Goal: Information Seeking & Learning: Learn about a topic

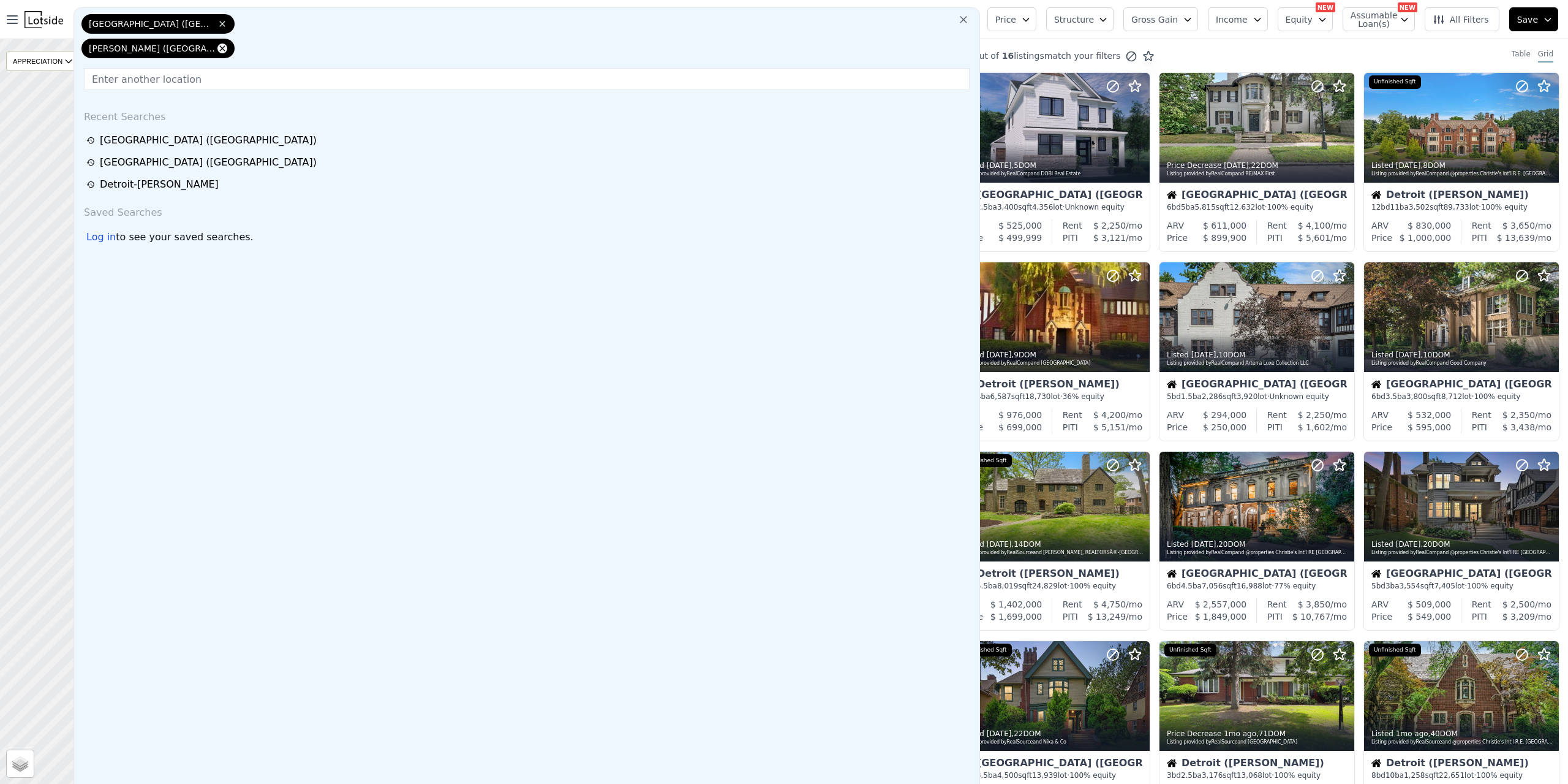
click at [217, 47] on icon at bounding box center [222, 48] width 10 height 10
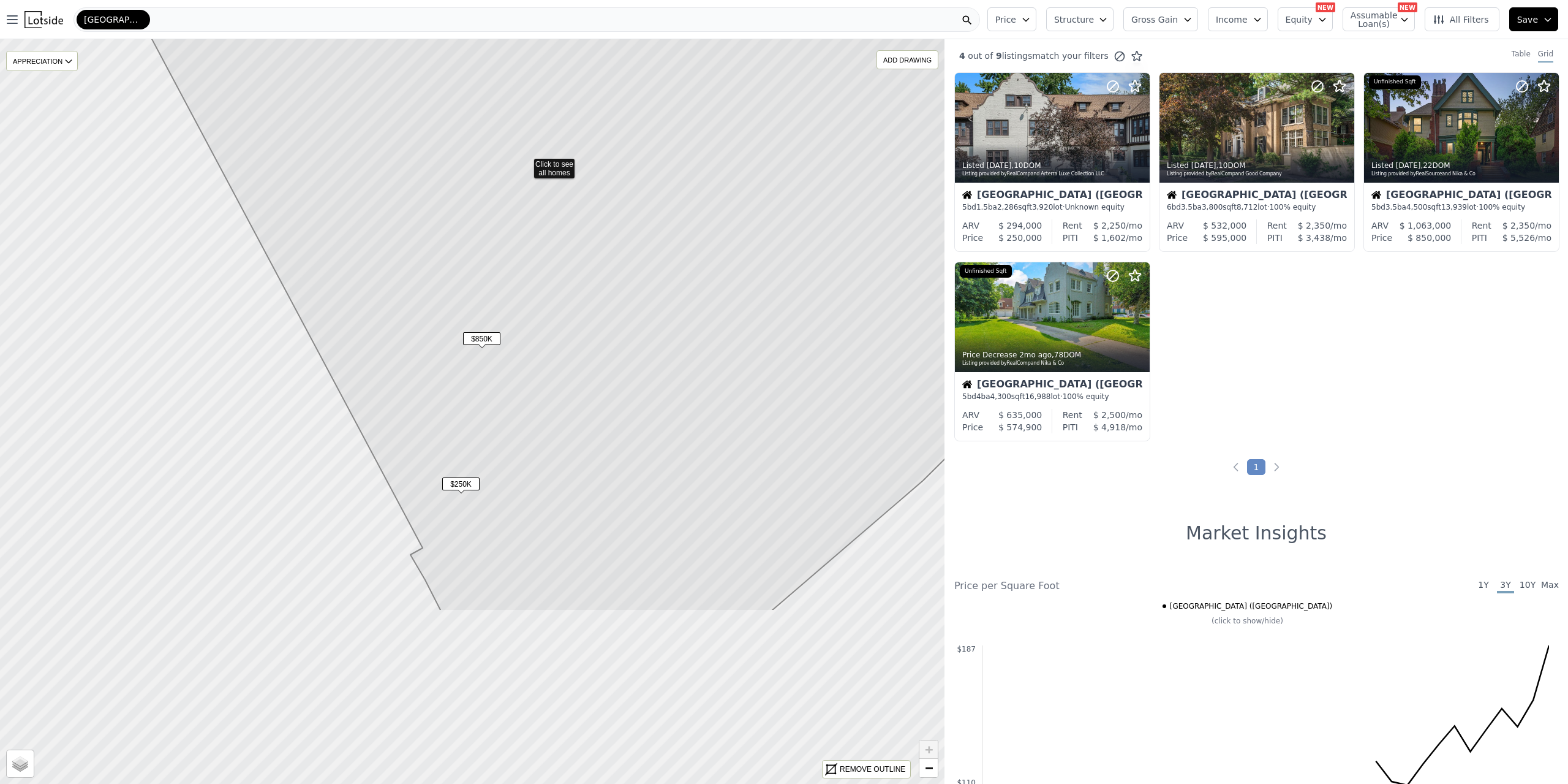
drag, startPoint x: 554, startPoint y: 636, endPoint x: 598, endPoint y: 419, distance: 221.4
click at [598, 421] on icon at bounding box center [547, 163] width 1093 height 896
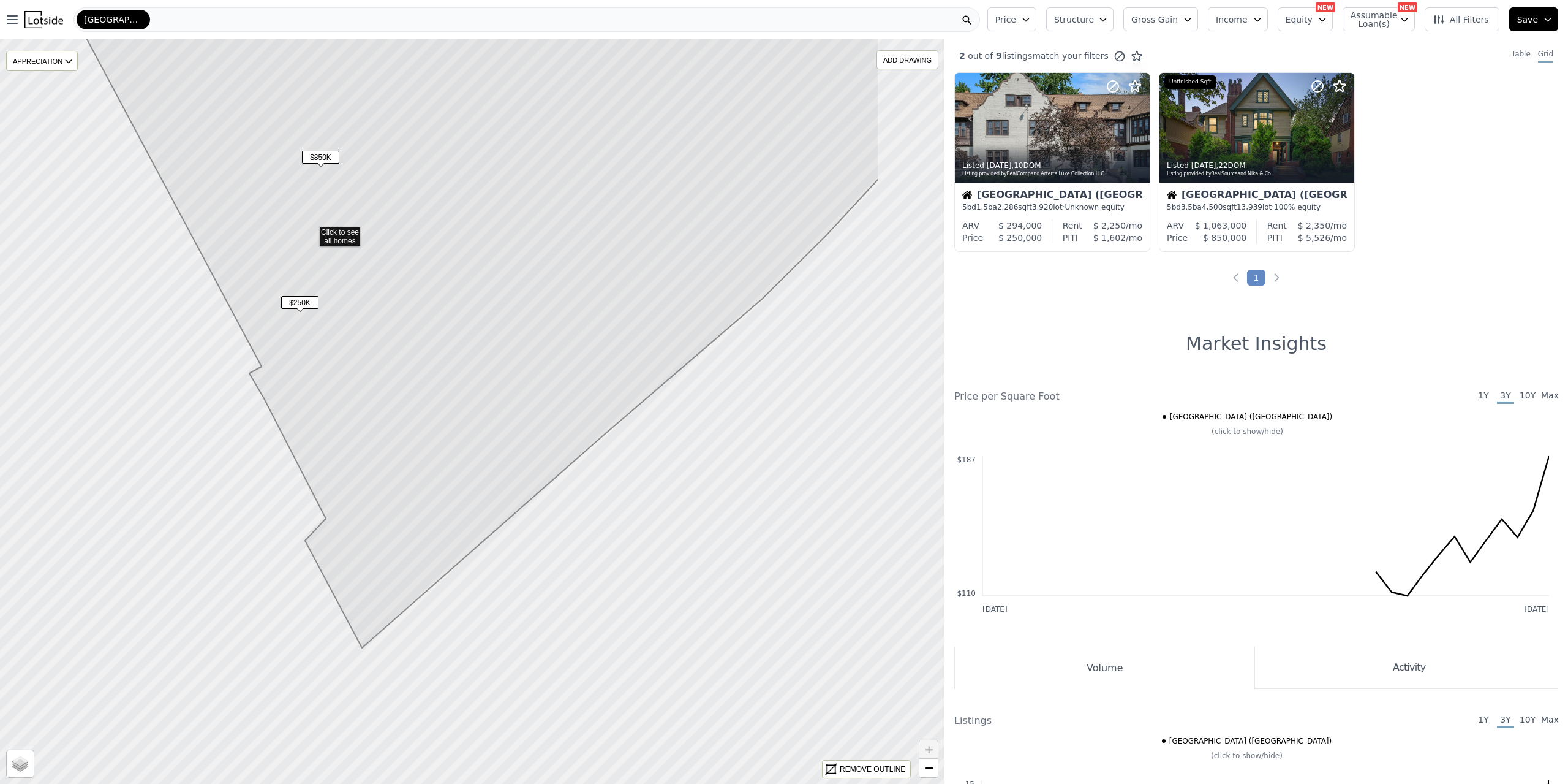
drag, startPoint x: 647, startPoint y: 432, endPoint x: 486, endPoint y: 251, distance: 242.2
click at [486, 251] on icon at bounding box center [415, 216] width 928 height 865
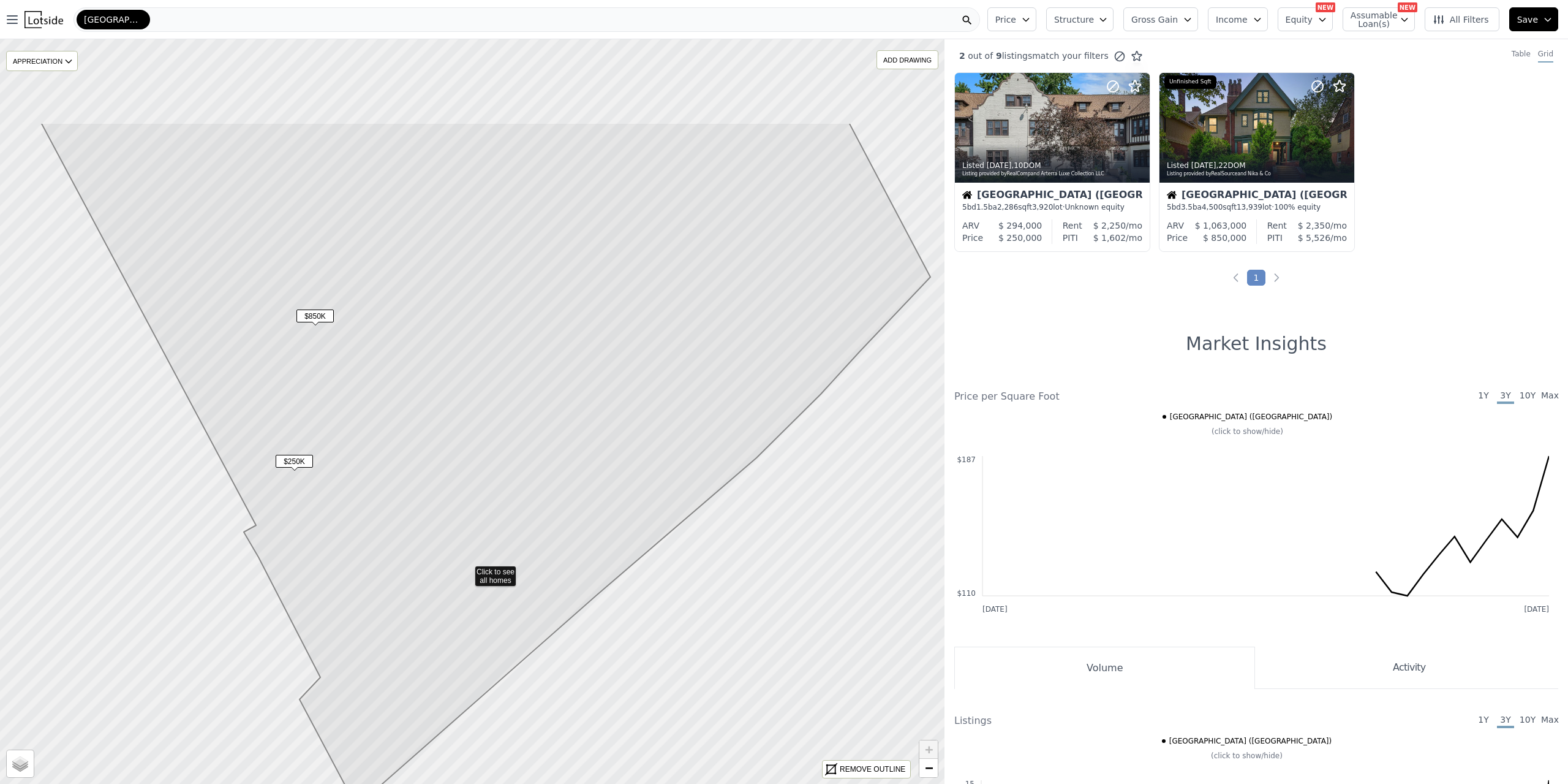
drag, startPoint x: 480, startPoint y: 206, endPoint x: 474, endPoint y: 365, distance: 159.1
click at [474, 365] on icon at bounding box center [485, 464] width 889 height 684
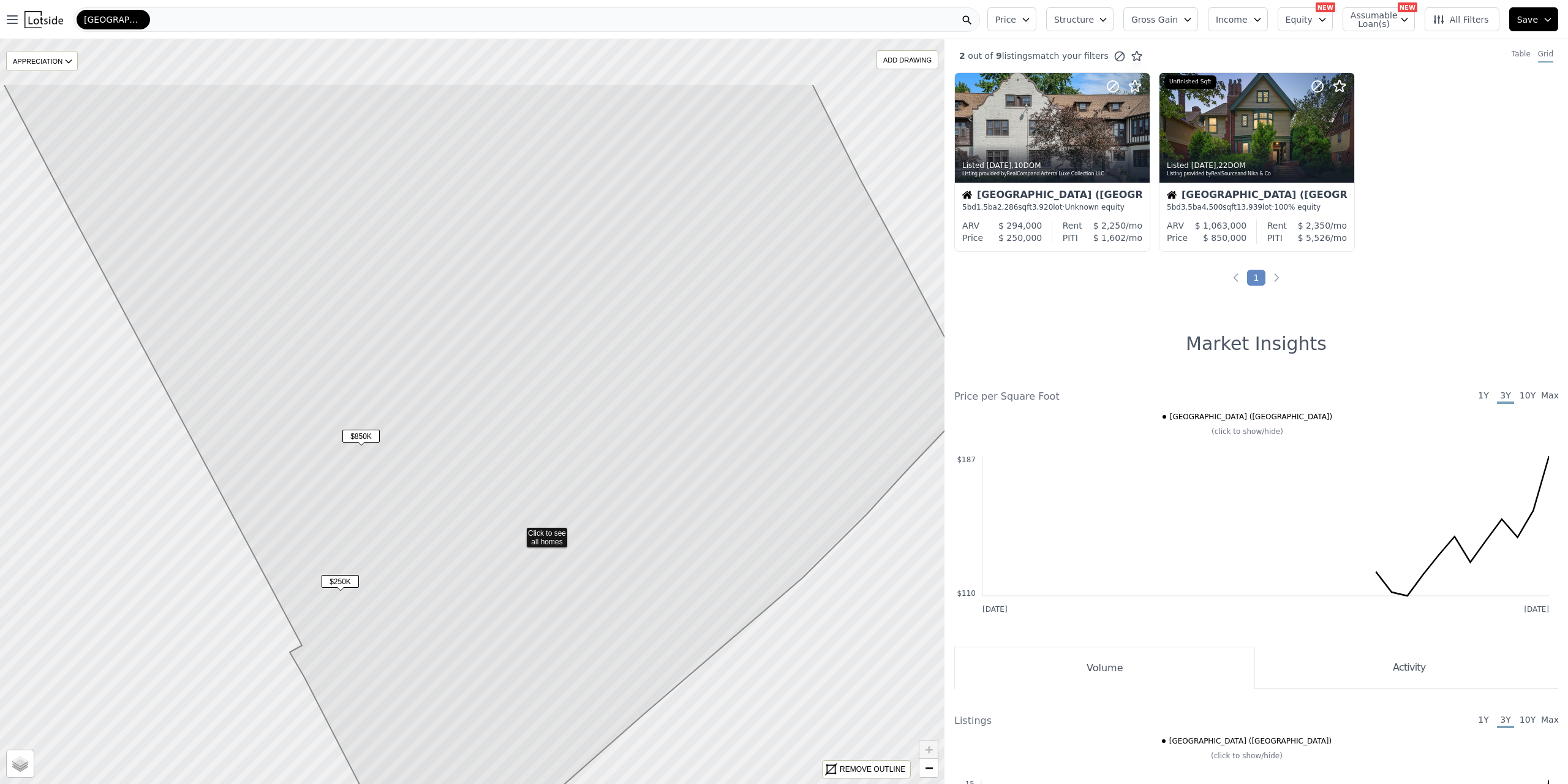
drag, startPoint x: 450, startPoint y: 235, endPoint x: 496, endPoint y: 355, distance: 128.5
click at [496, 355] on icon at bounding box center [490, 505] width 972 height 843
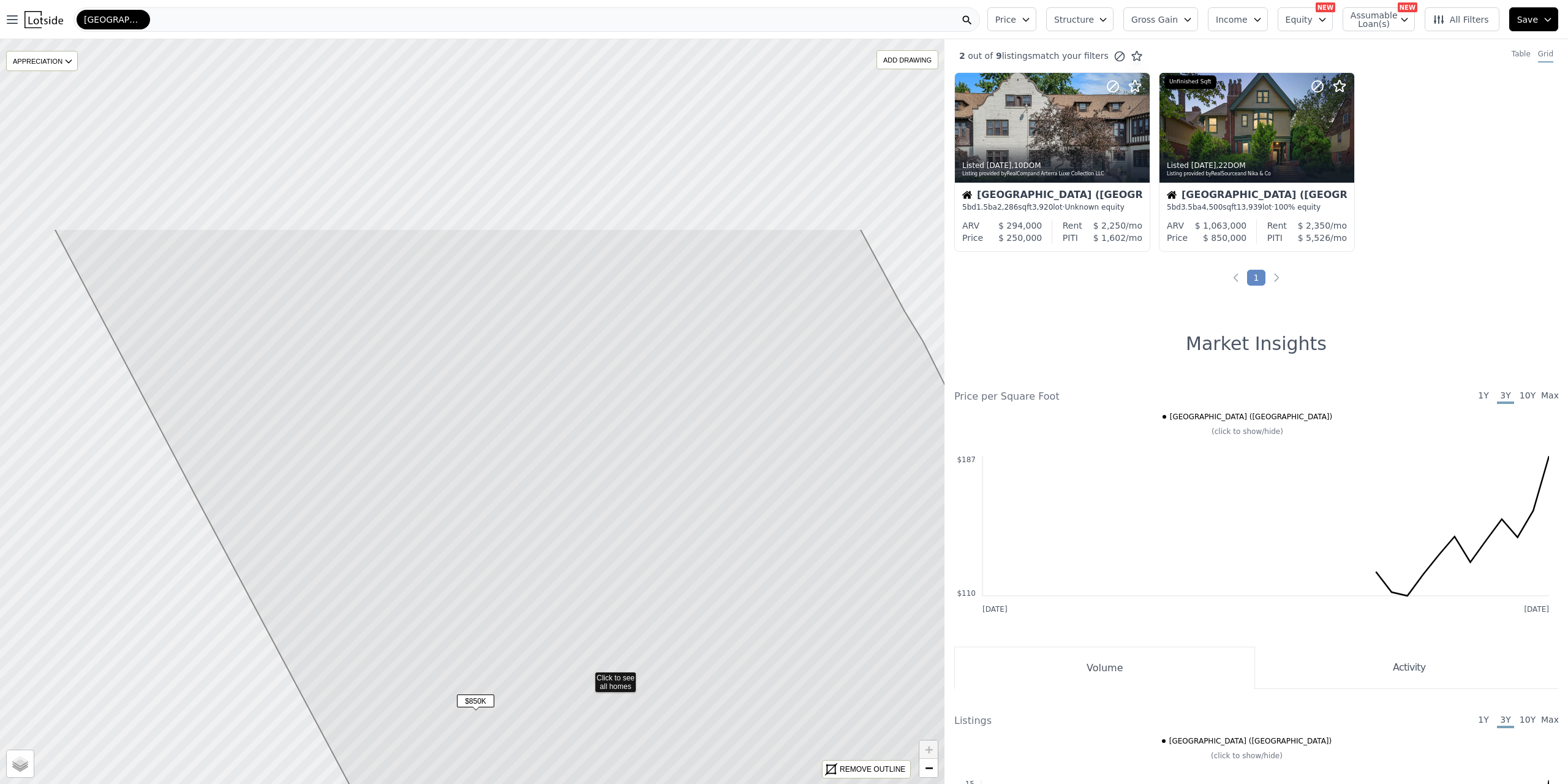
drag, startPoint x: 412, startPoint y: 382, endPoint x: 529, endPoint y: 599, distance: 246.5
click at [527, 647] on icon at bounding box center [573, 676] width 1036 height 896
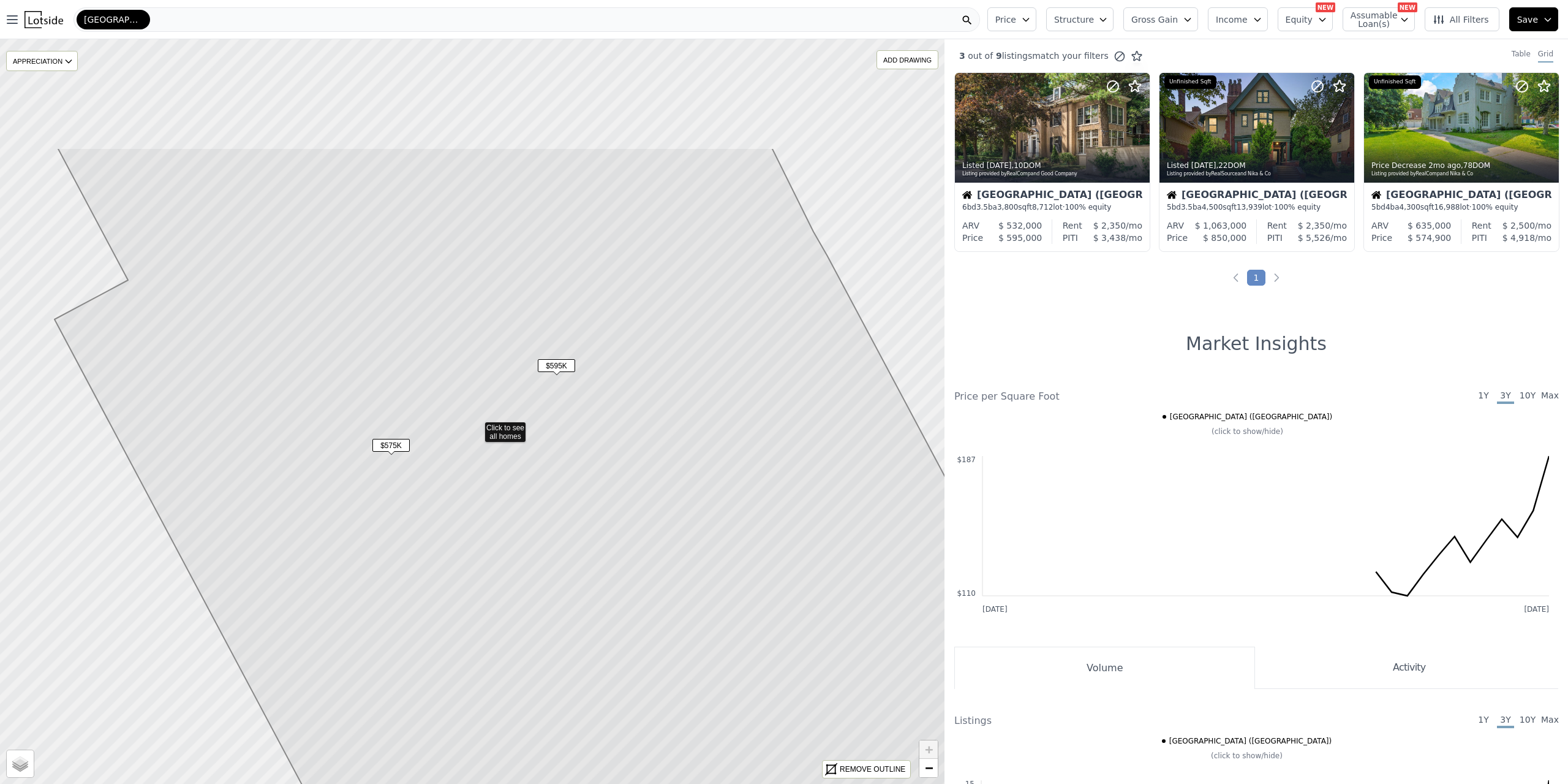
drag, startPoint x: 382, startPoint y: 304, endPoint x: 432, endPoint y: 505, distance: 207.1
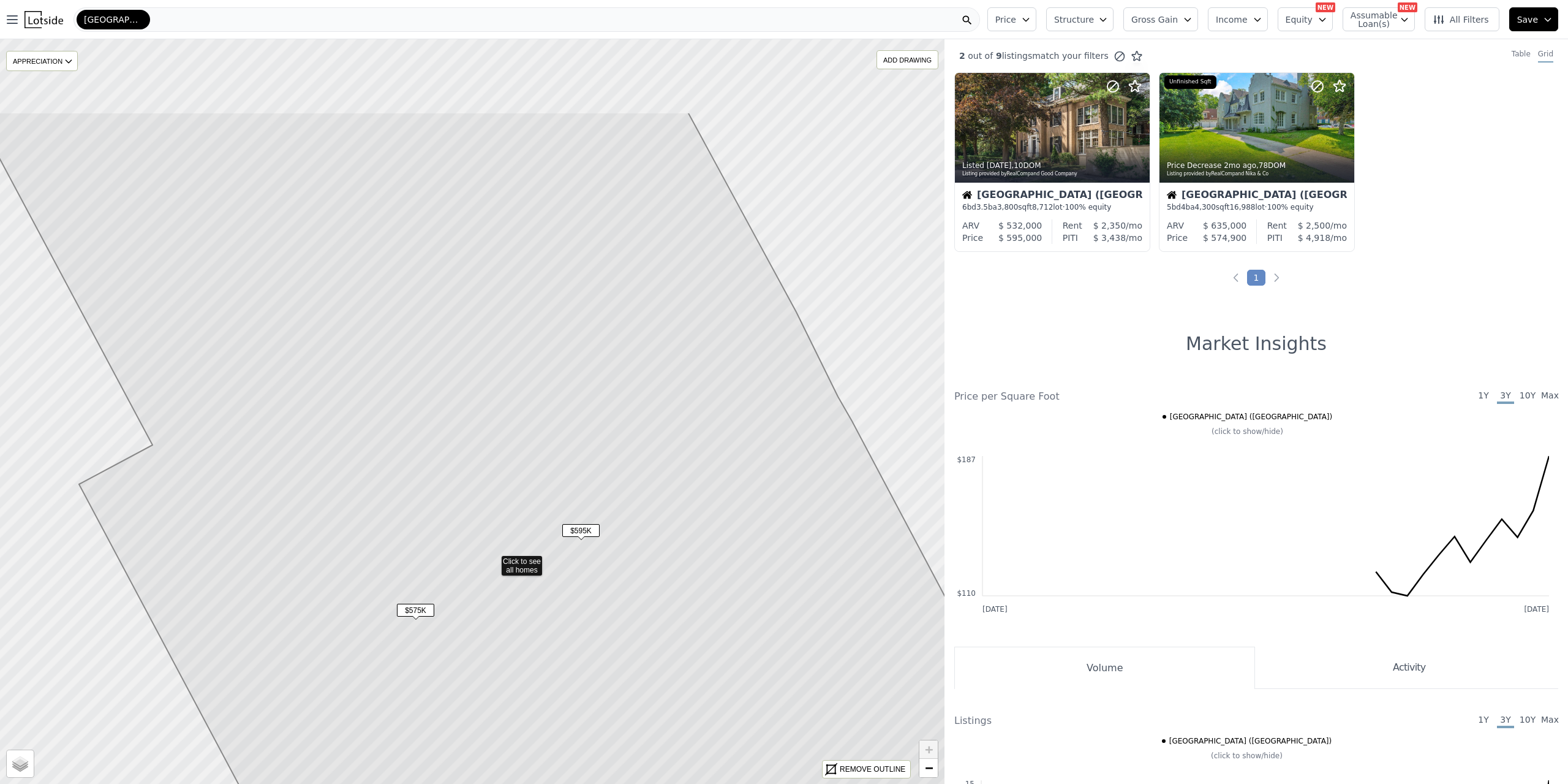
click at [398, 454] on icon at bounding box center [518, 560] width 1086 height 896
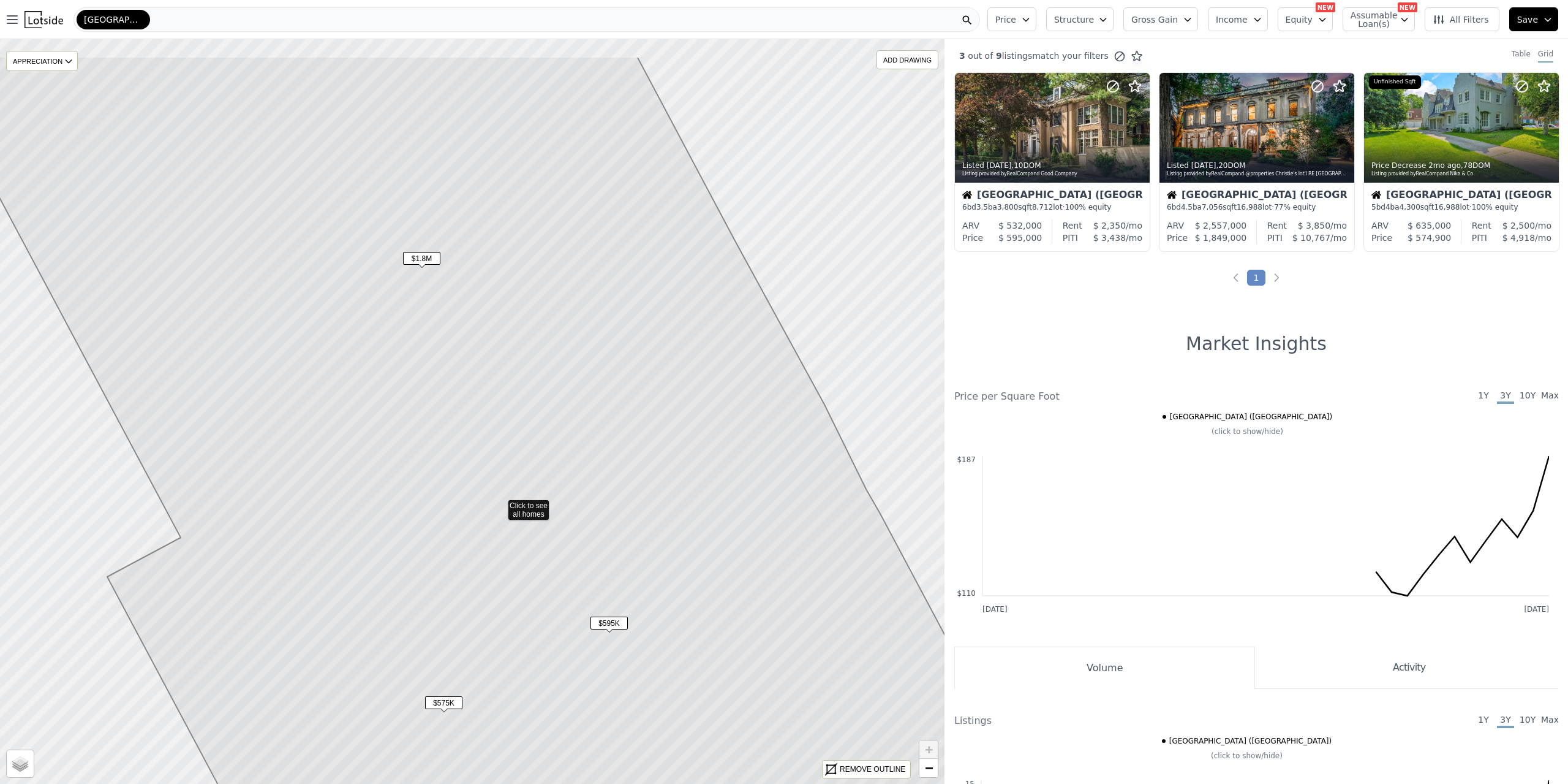
drag, startPoint x: 326, startPoint y: 256, endPoint x: 441, endPoint y: 476, distance: 248.2
click at [441, 476] on icon at bounding box center [500, 504] width 1136 height 896
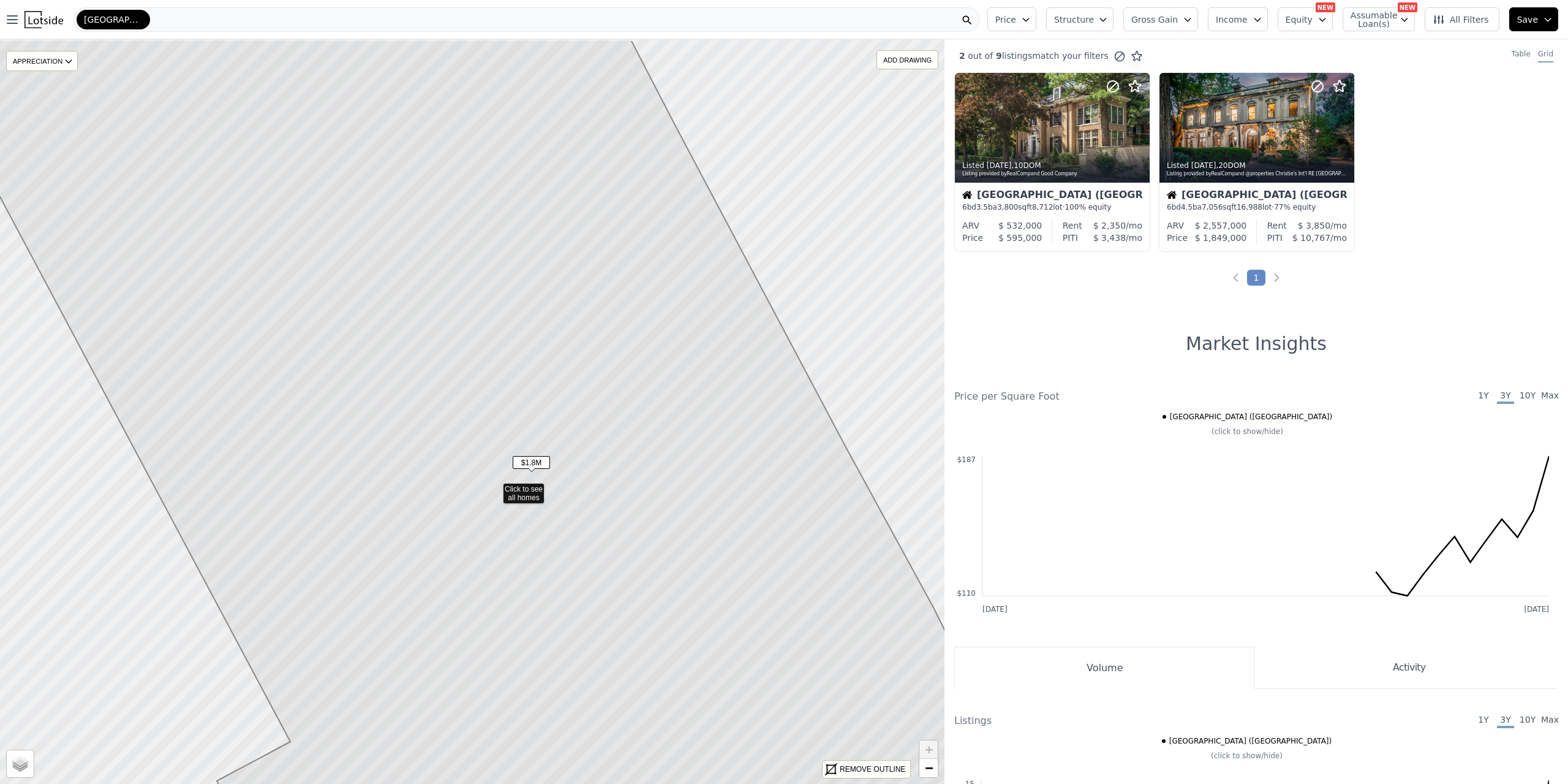
drag, startPoint x: 378, startPoint y: 318, endPoint x: 419, endPoint y: 432, distance: 121.1
click at [419, 432] on icon at bounding box center [495, 487] width 1136 height 896
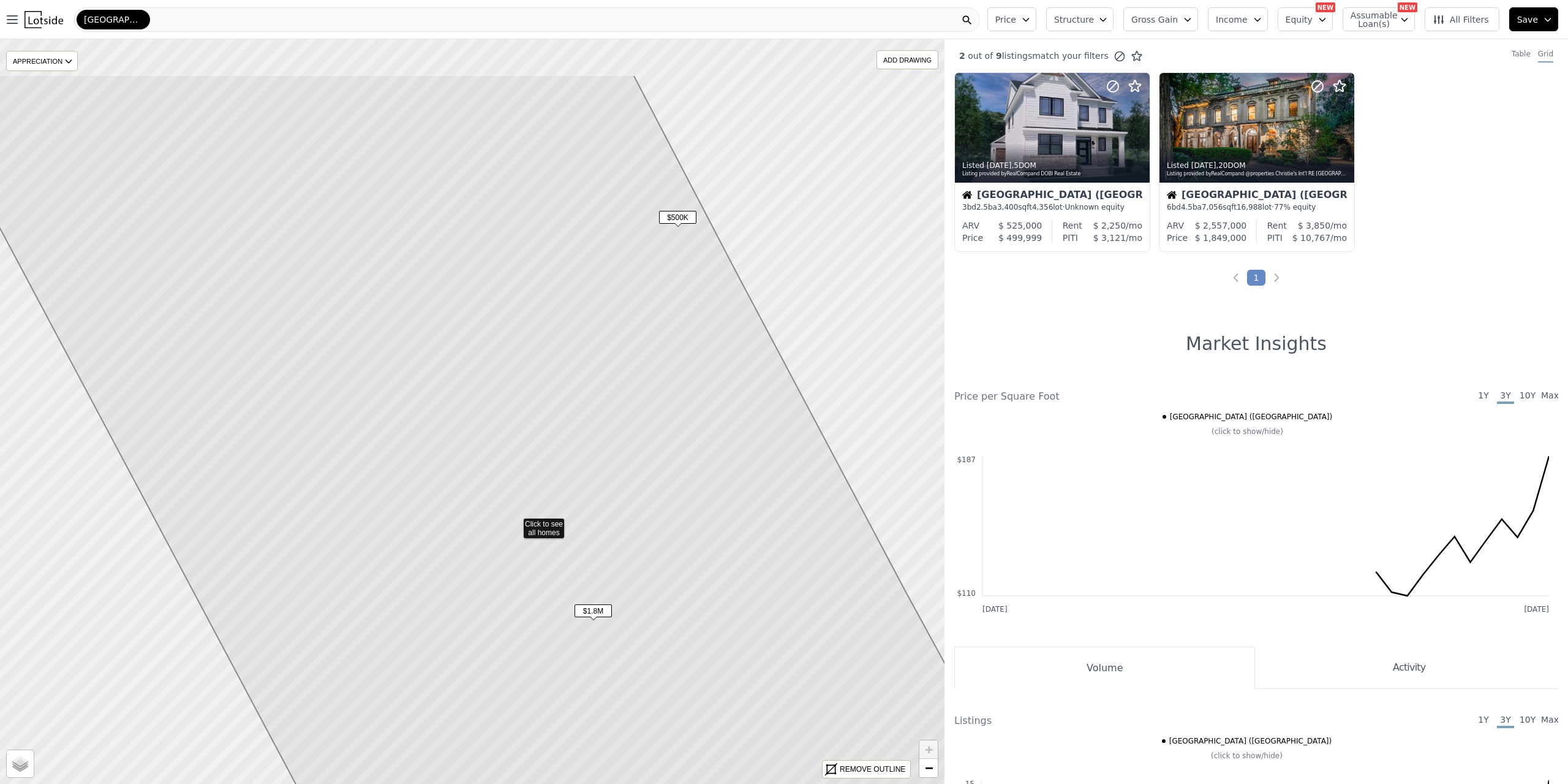
click at [428, 441] on icon at bounding box center [515, 522] width 1136 height 896
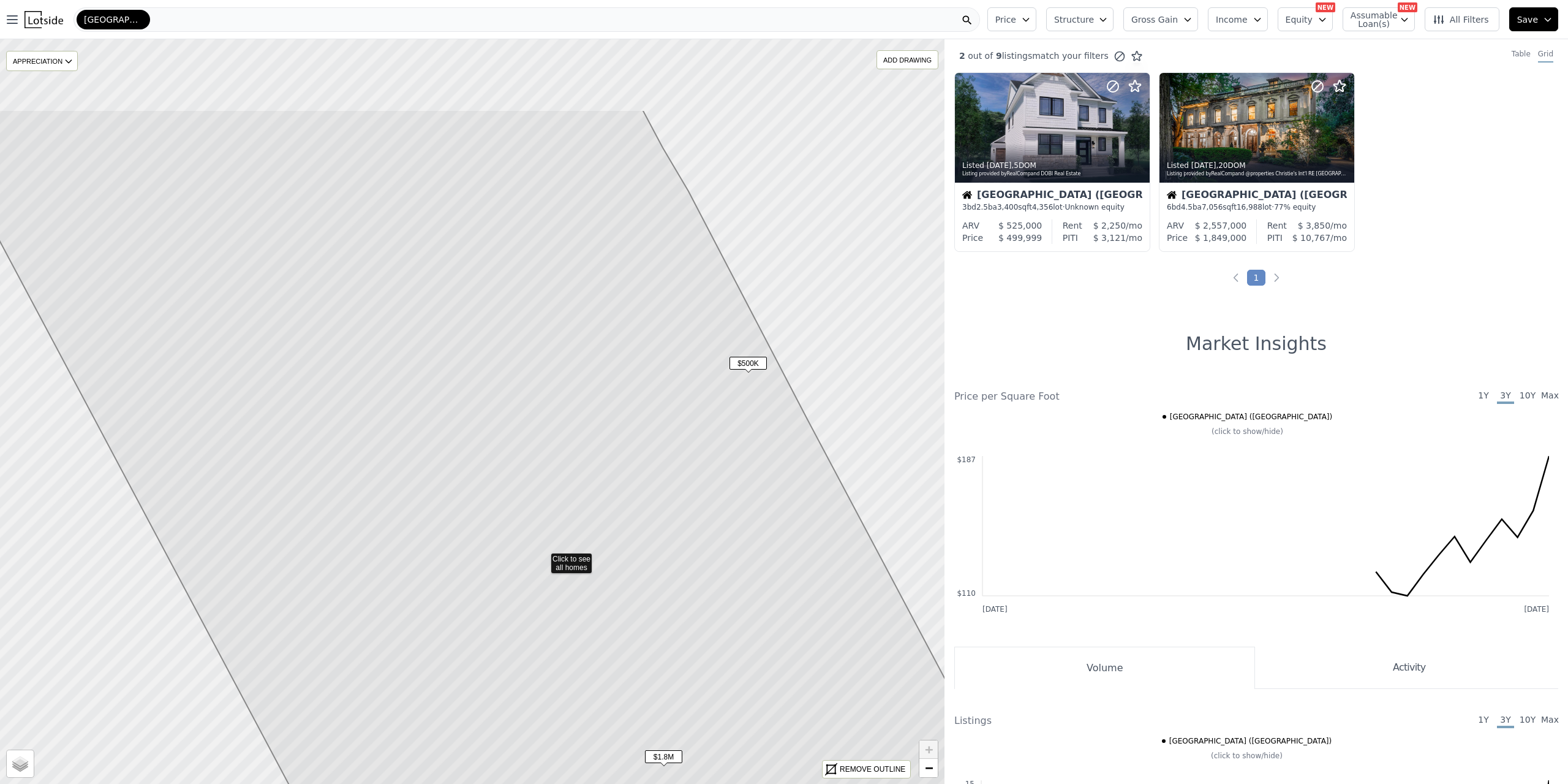
drag, startPoint x: 459, startPoint y: 364, endPoint x: 527, endPoint y: 479, distance: 133.6
click at [527, 479] on icon at bounding box center [543, 557] width 1136 height 896
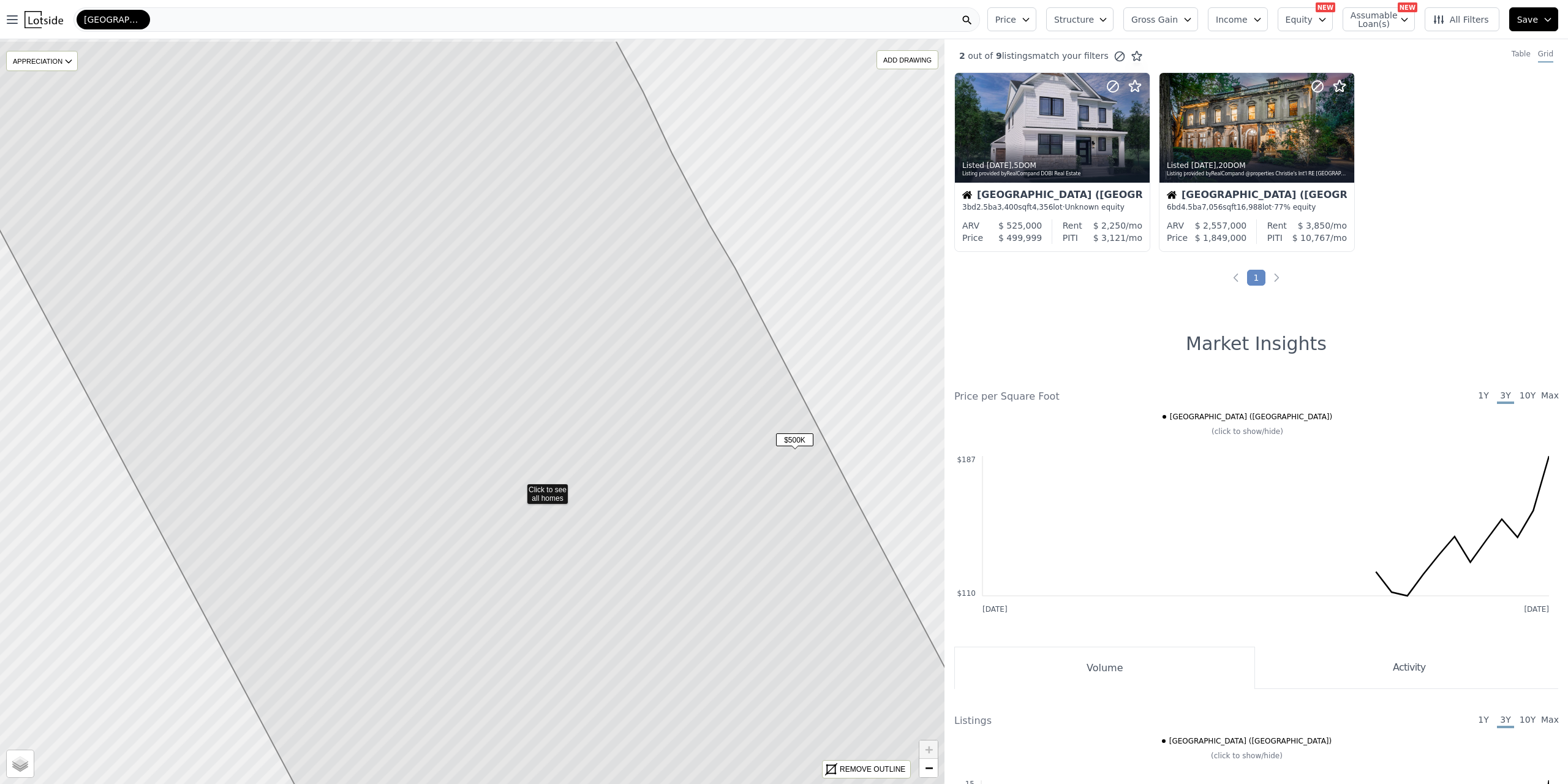
drag, startPoint x: 484, startPoint y: 409, endPoint x: 560, endPoint y: 529, distance: 142.0
click at [560, 529] on icon at bounding box center [519, 487] width 1136 height 896
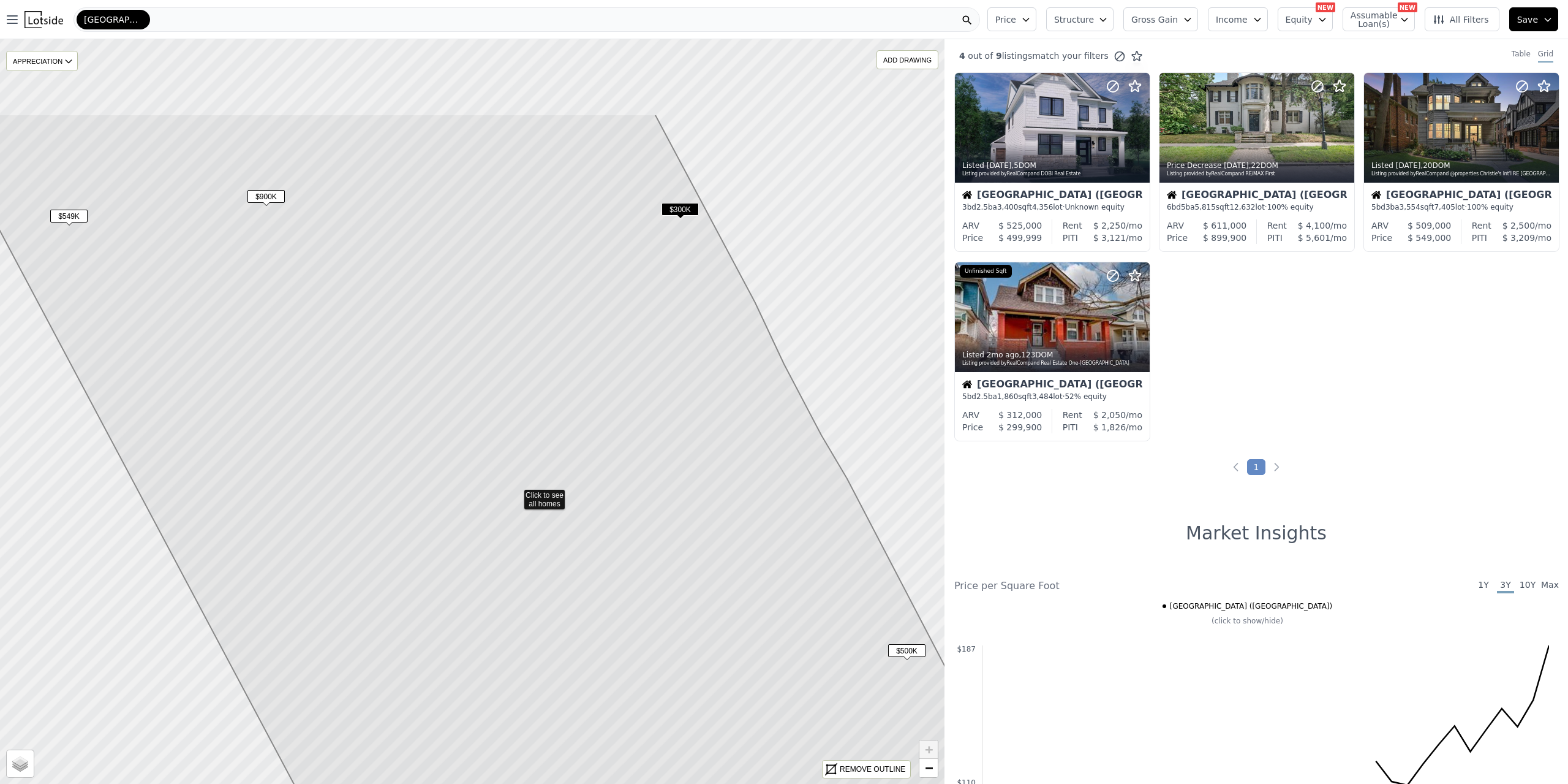
drag, startPoint x: 433, startPoint y: 265, endPoint x: 457, endPoint y: 333, distance: 72.1
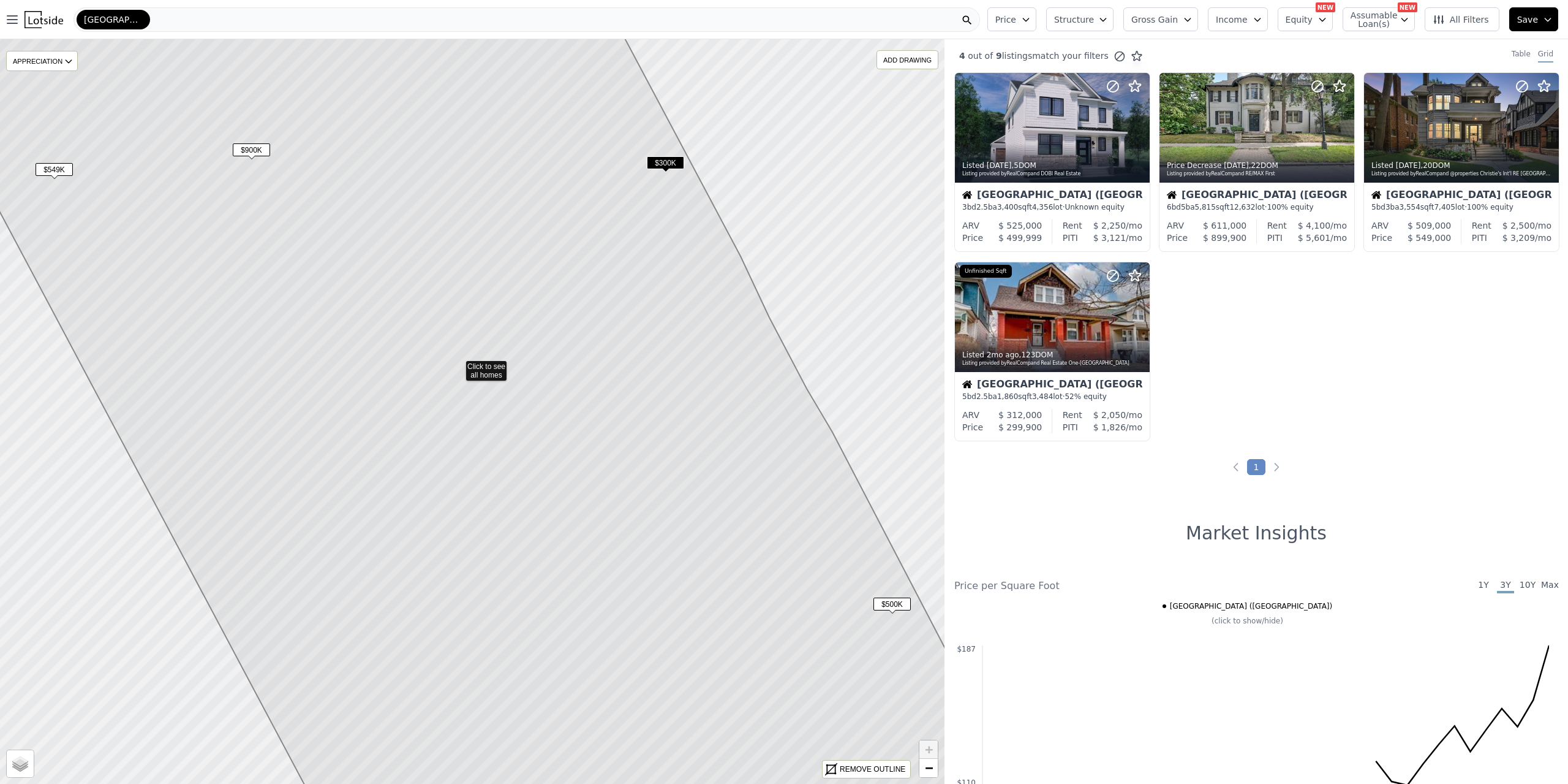
drag, startPoint x: 573, startPoint y: 503, endPoint x: 365, endPoint y: 71, distance: 479.5
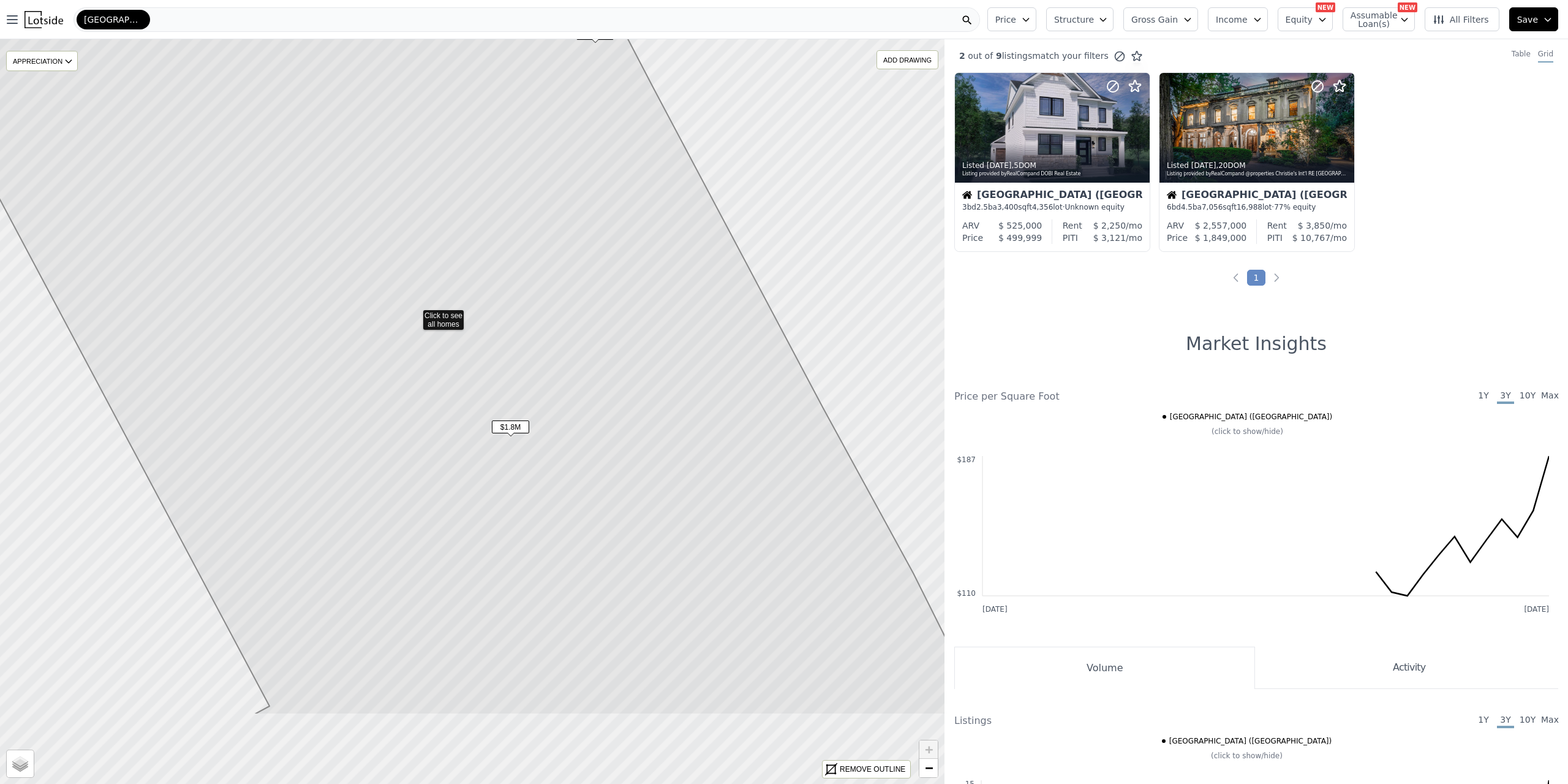
drag, startPoint x: 694, startPoint y: 497, endPoint x: 613, endPoint y: 357, distance: 161.7
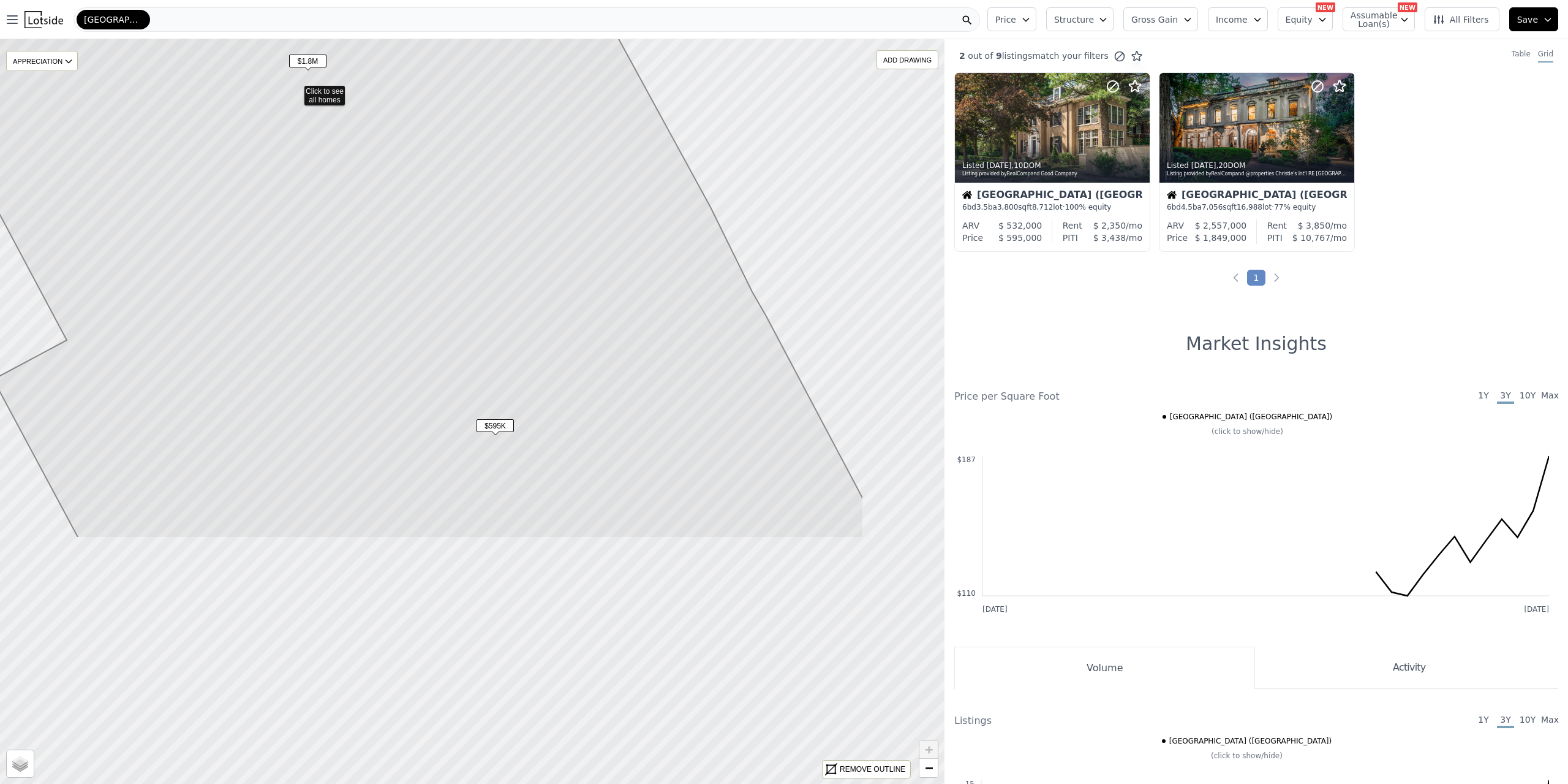
drag, startPoint x: 744, startPoint y: 579, endPoint x: 540, endPoint y: 229, distance: 405.1
click at [551, 240] on icon at bounding box center [296, 89] width 1136 height 896
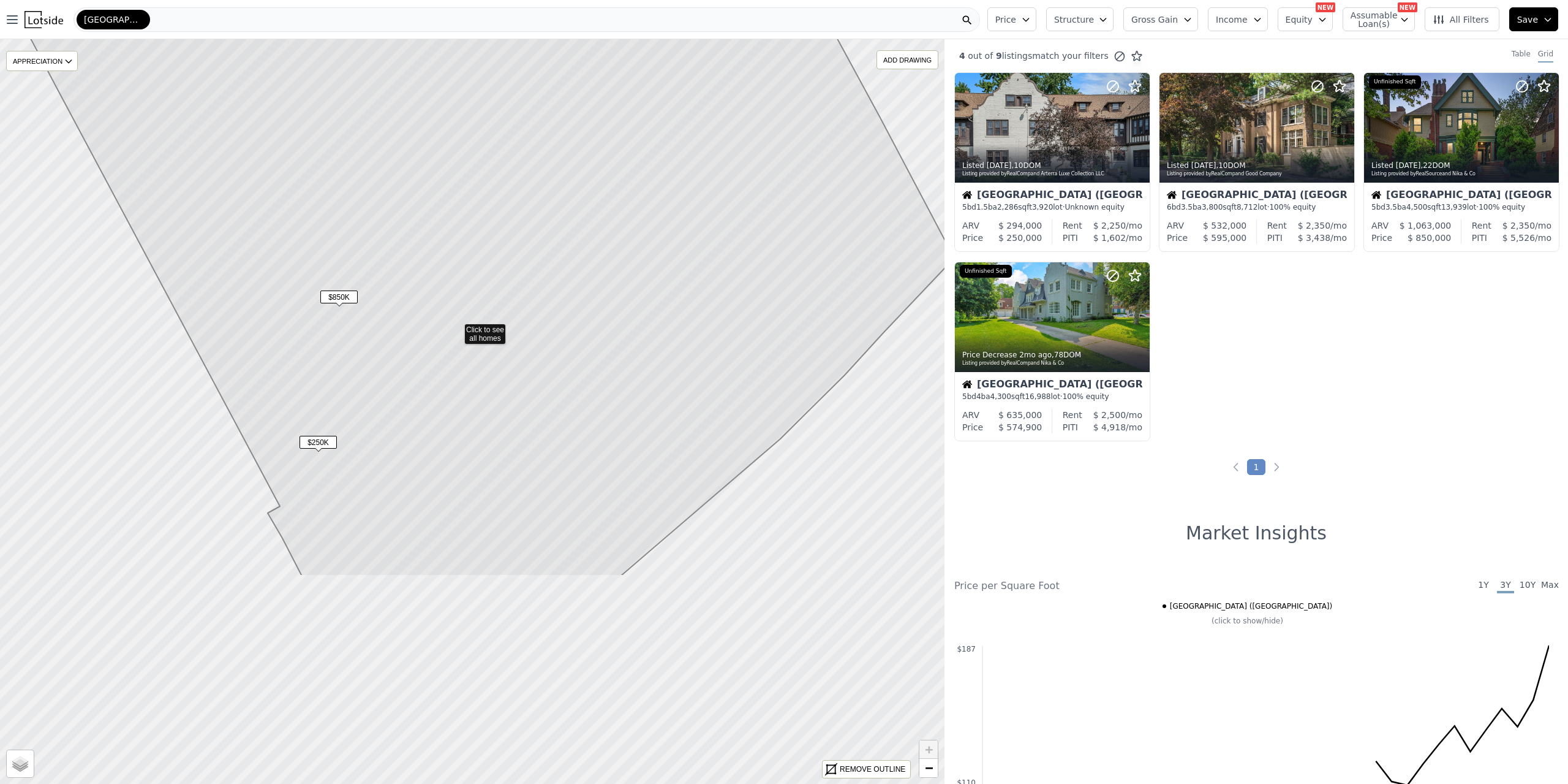
drag, startPoint x: 645, startPoint y: 515, endPoint x: 629, endPoint y: 320, distance: 195.7
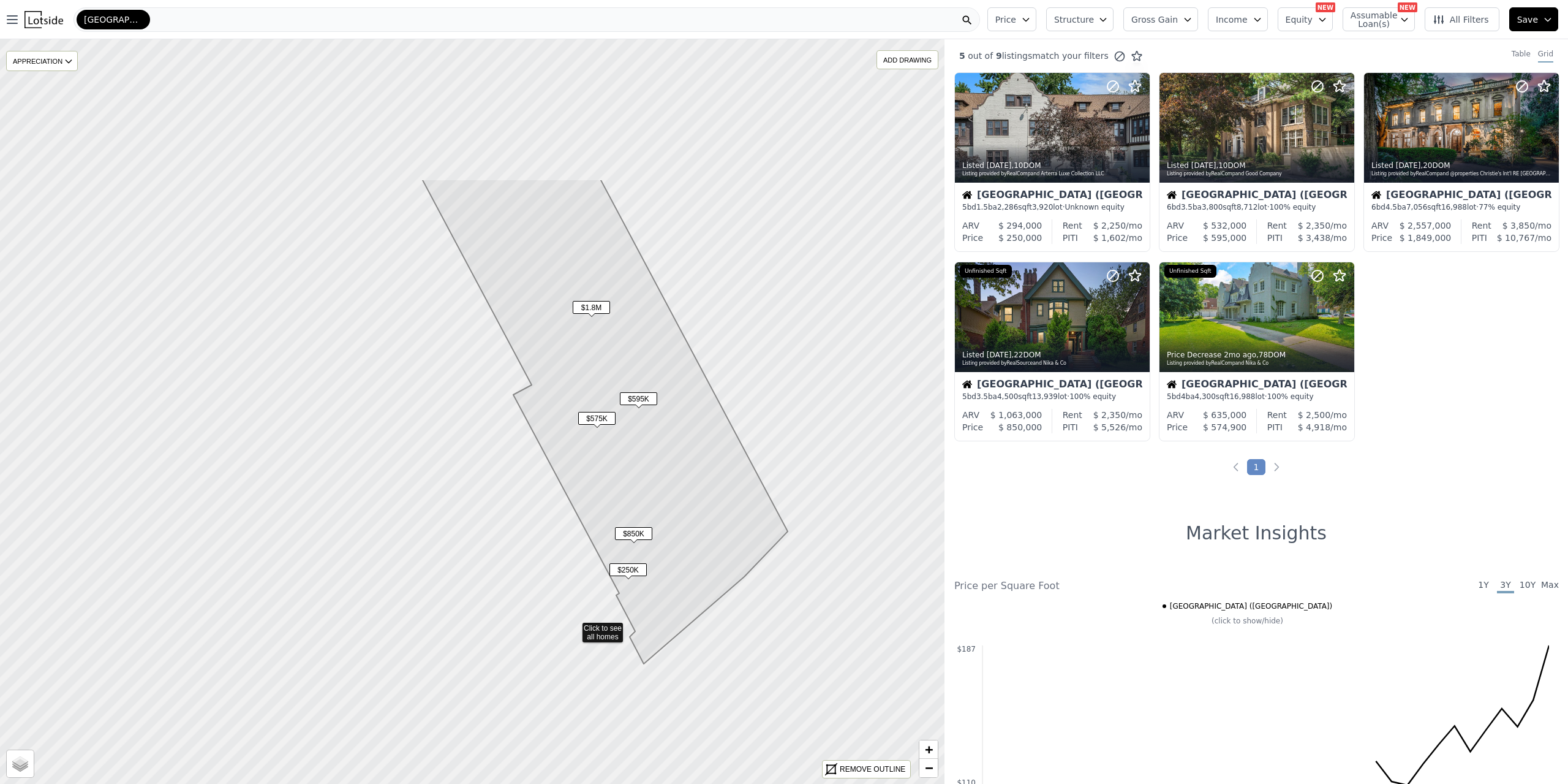
drag, startPoint x: 573, startPoint y: 259, endPoint x: 682, endPoint y: 491, distance: 256.3
click at [682, 494] on icon at bounding box center [604, 420] width 365 height 485
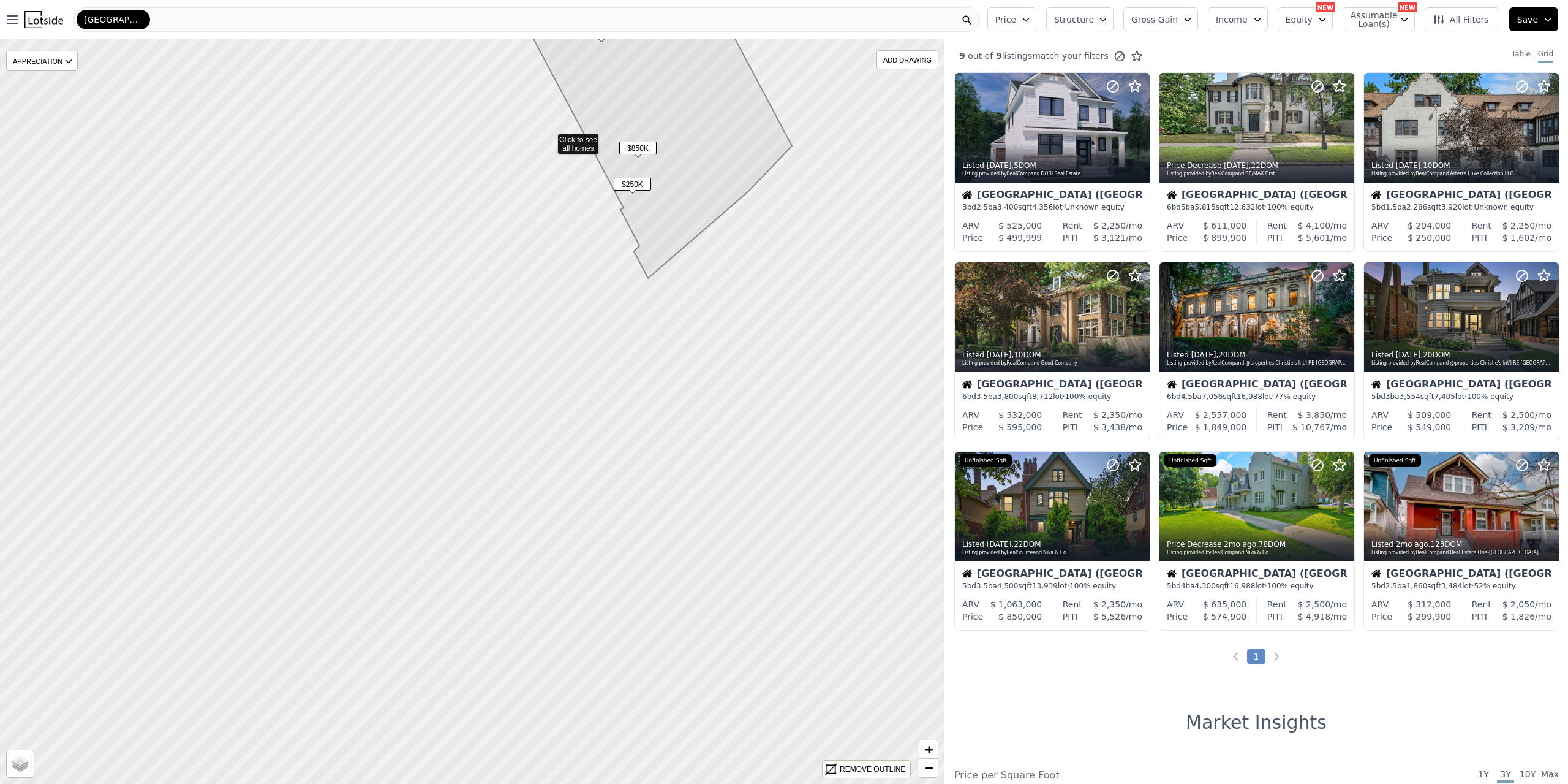
drag, startPoint x: 554, startPoint y: 550, endPoint x: 548, endPoint y: 115, distance: 435.0
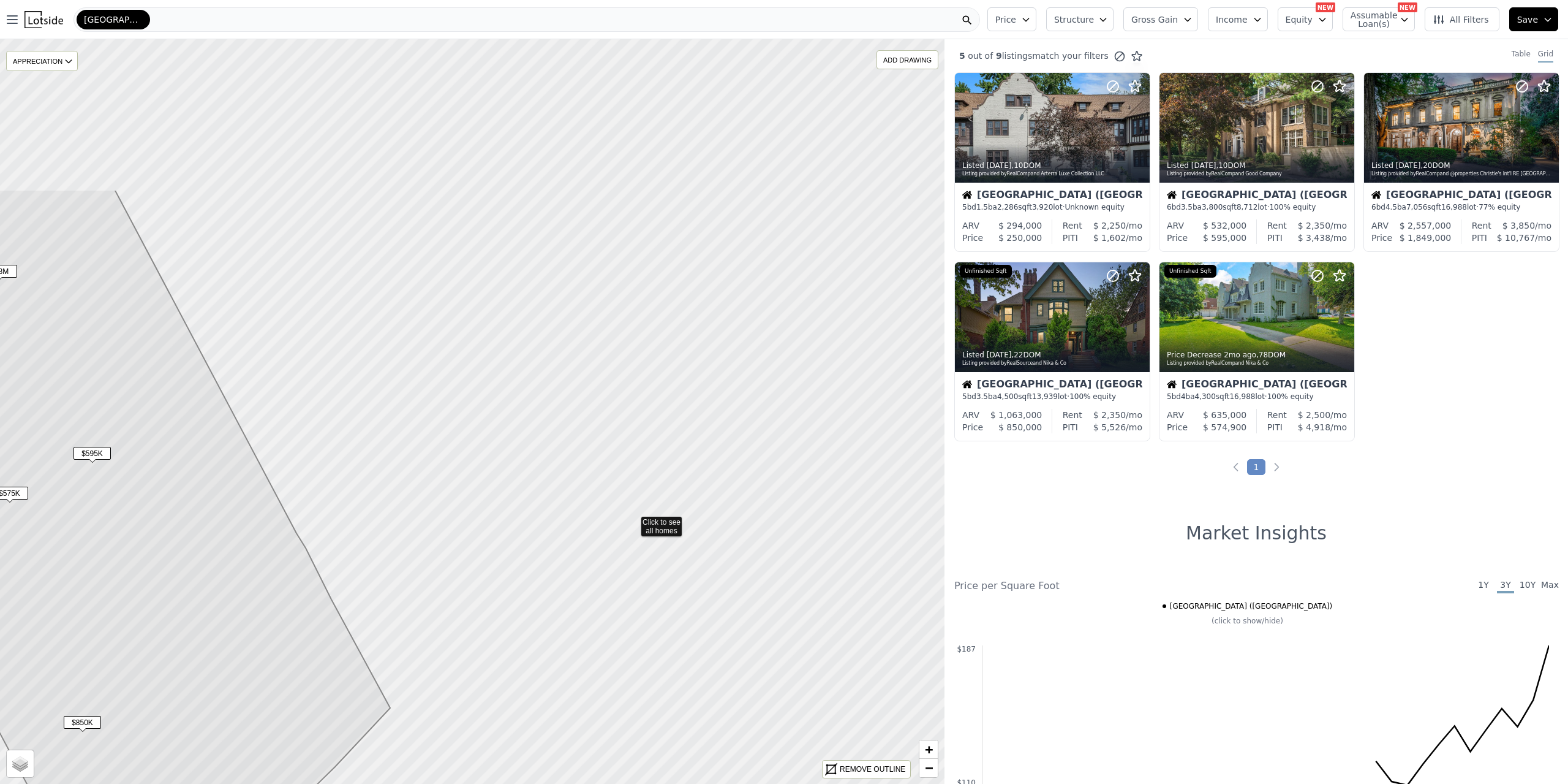
drag, startPoint x: 681, startPoint y: 295, endPoint x: 633, endPoint y: 520, distance: 230.1
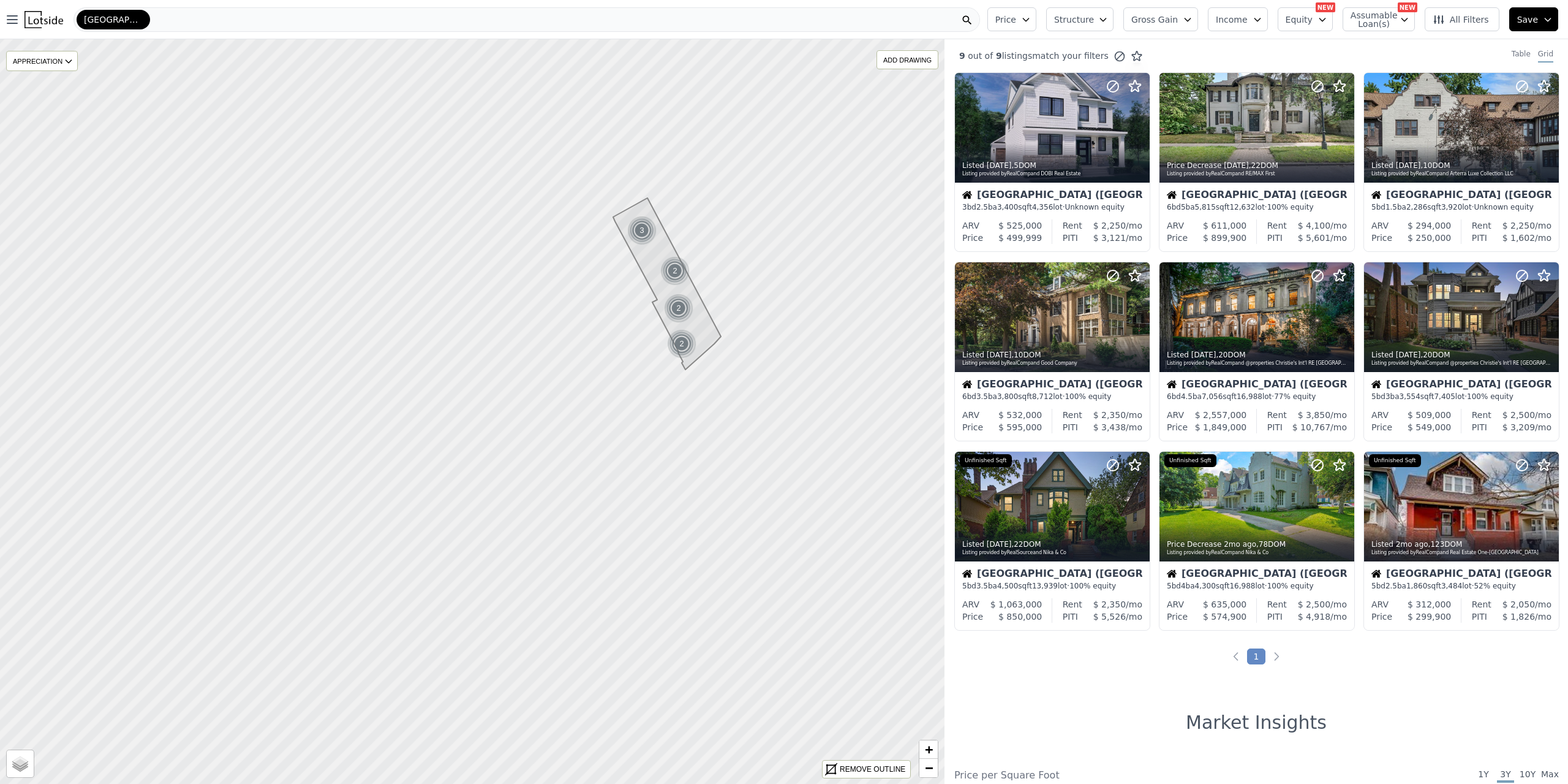
click at [139, 19] on span "[GEOGRAPHIC_DATA] ([GEOGRAPHIC_DATA])" at bounding box center [112, 19] width 59 height 12
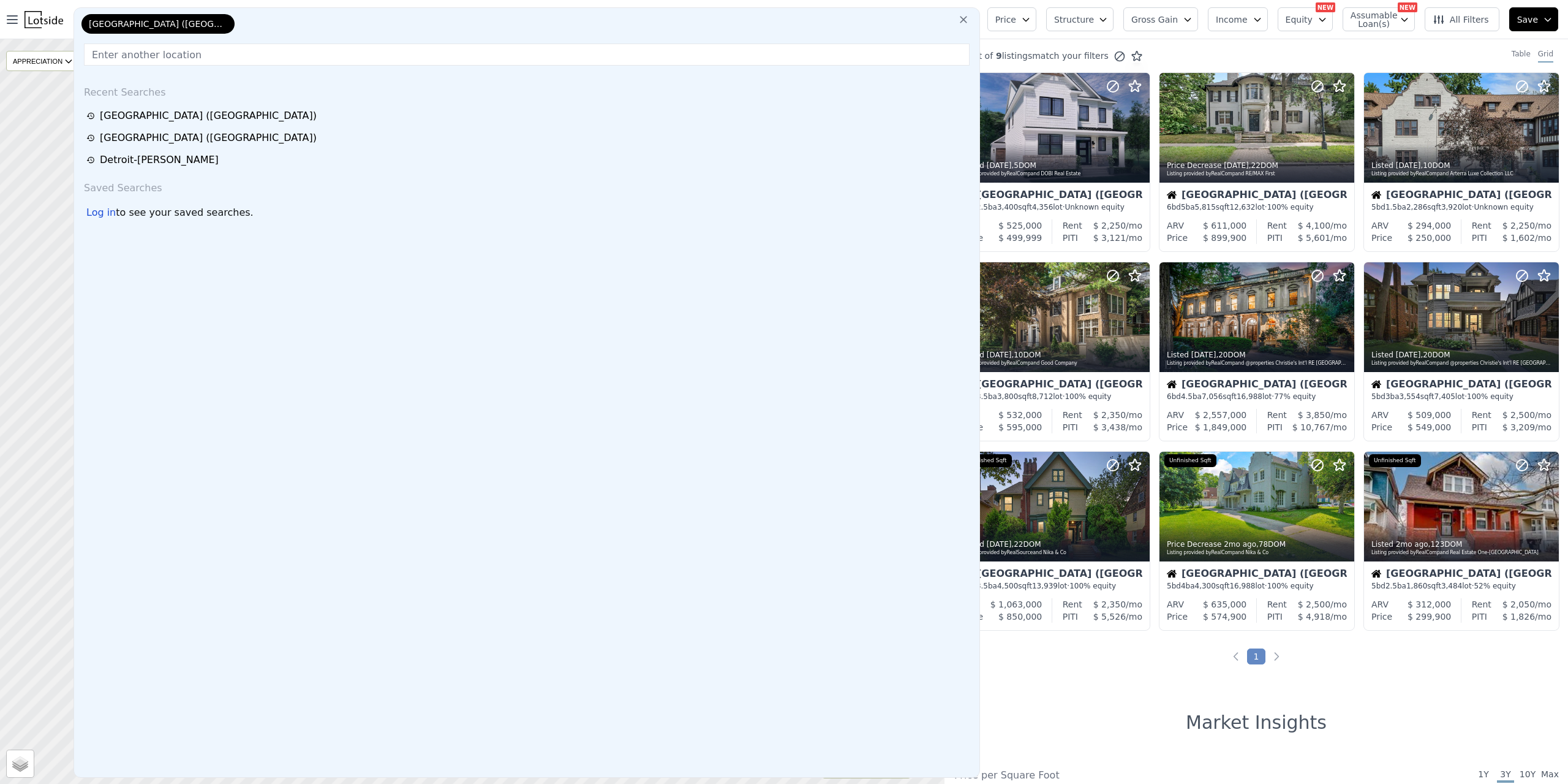
click at [174, 55] on input "text" at bounding box center [526, 55] width 886 height 22
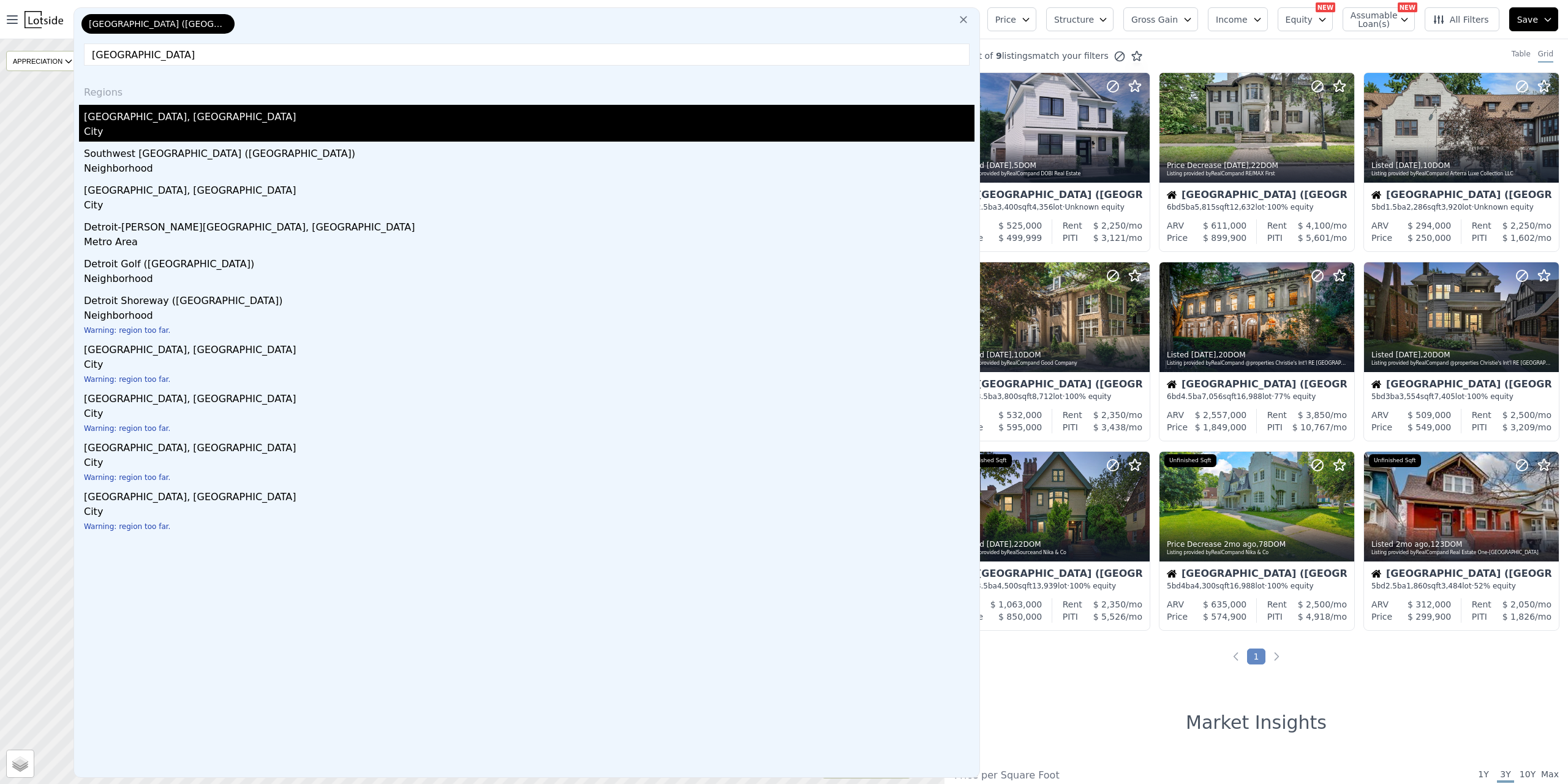
type input "[GEOGRAPHIC_DATA]"
click at [173, 120] on div "[GEOGRAPHIC_DATA], [GEOGRAPHIC_DATA]" at bounding box center [529, 114] width 890 height 20
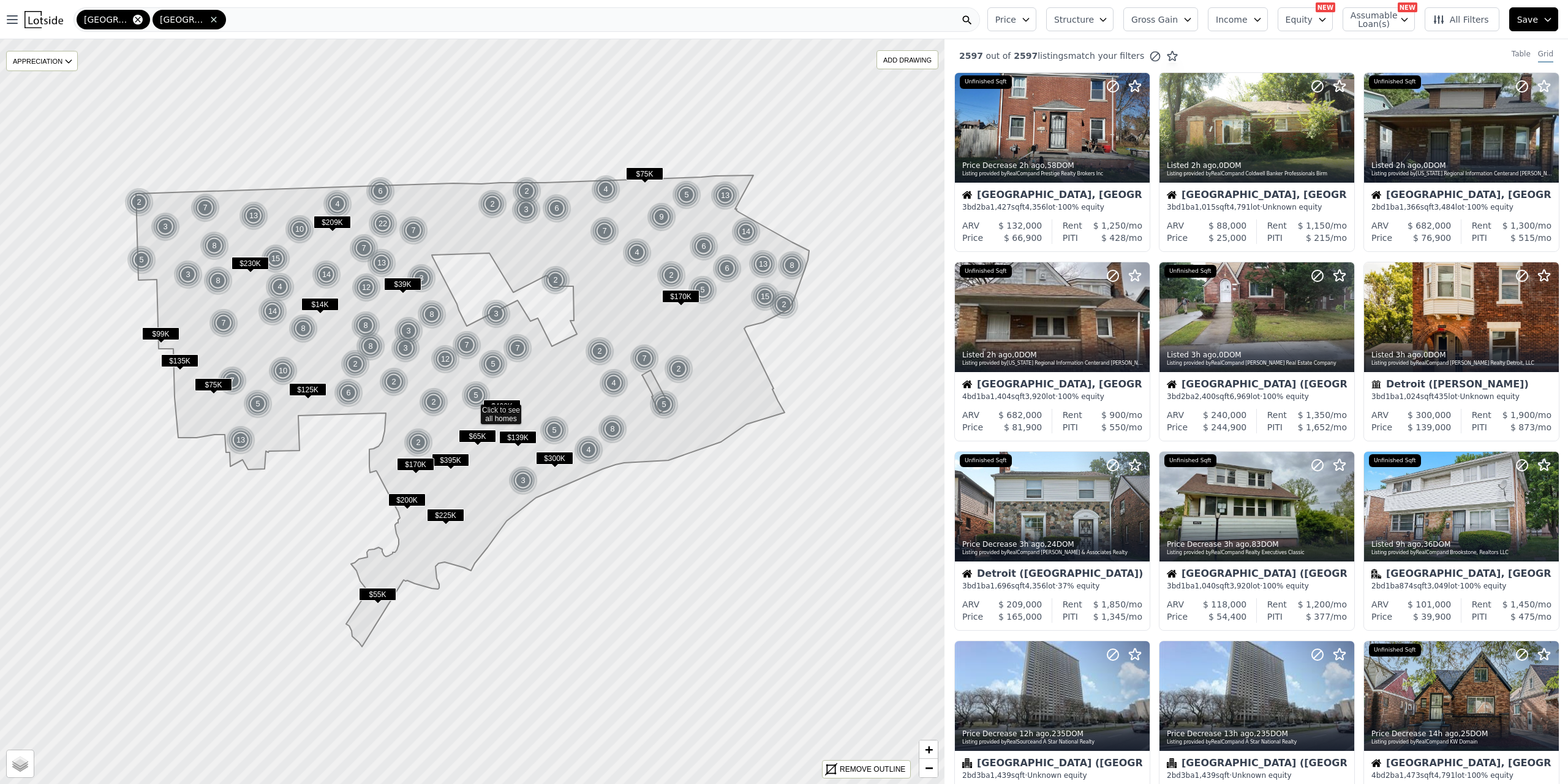
click at [133, 18] on icon at bounding box center [138, 20] width 10 height 10
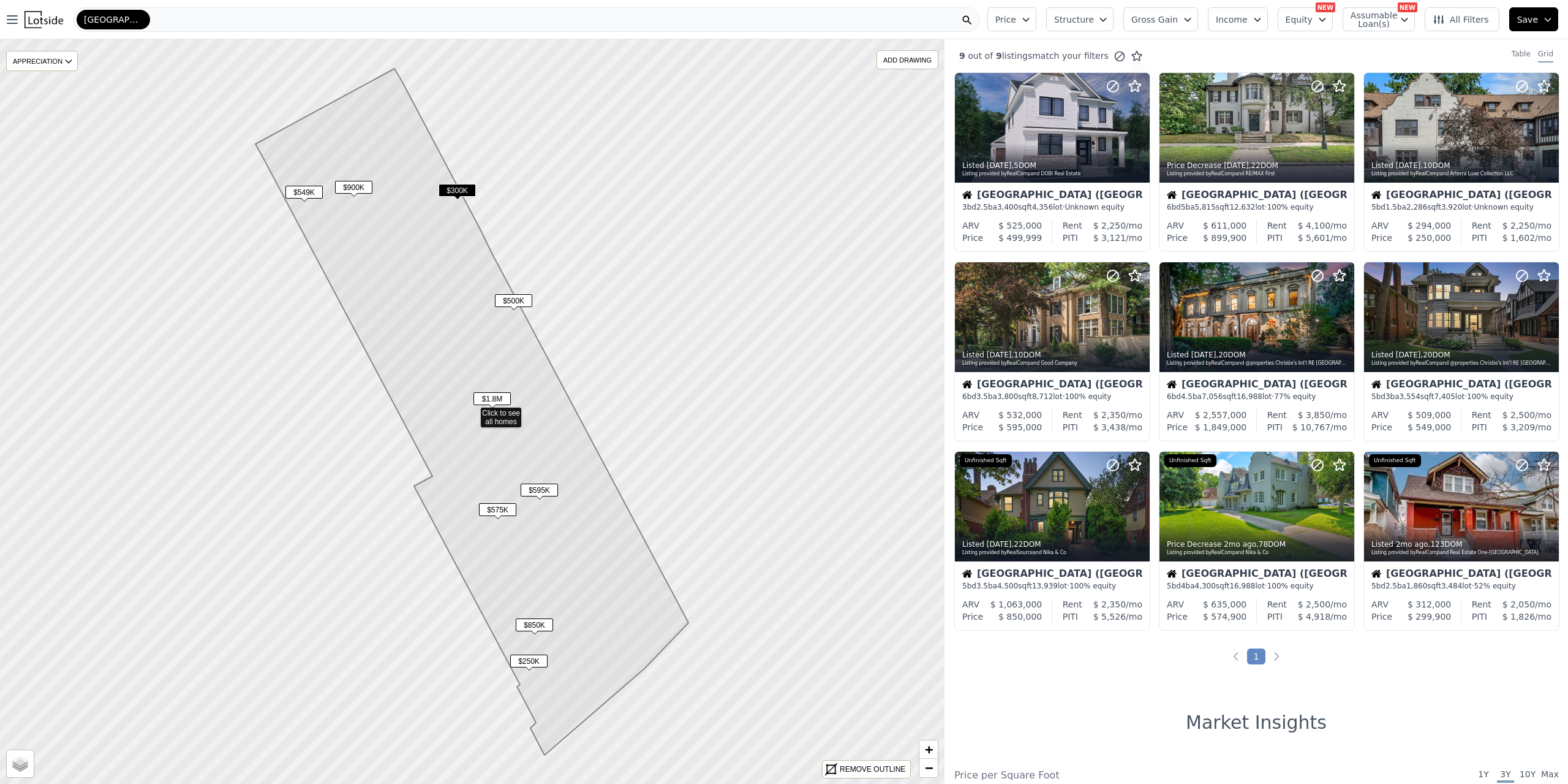
click at [141, 20] on span "[GEOGRAPHIC_DATA] ([GEOGRAPHIC_DATA])" at bounding box center [112, 19] width 59 height 12
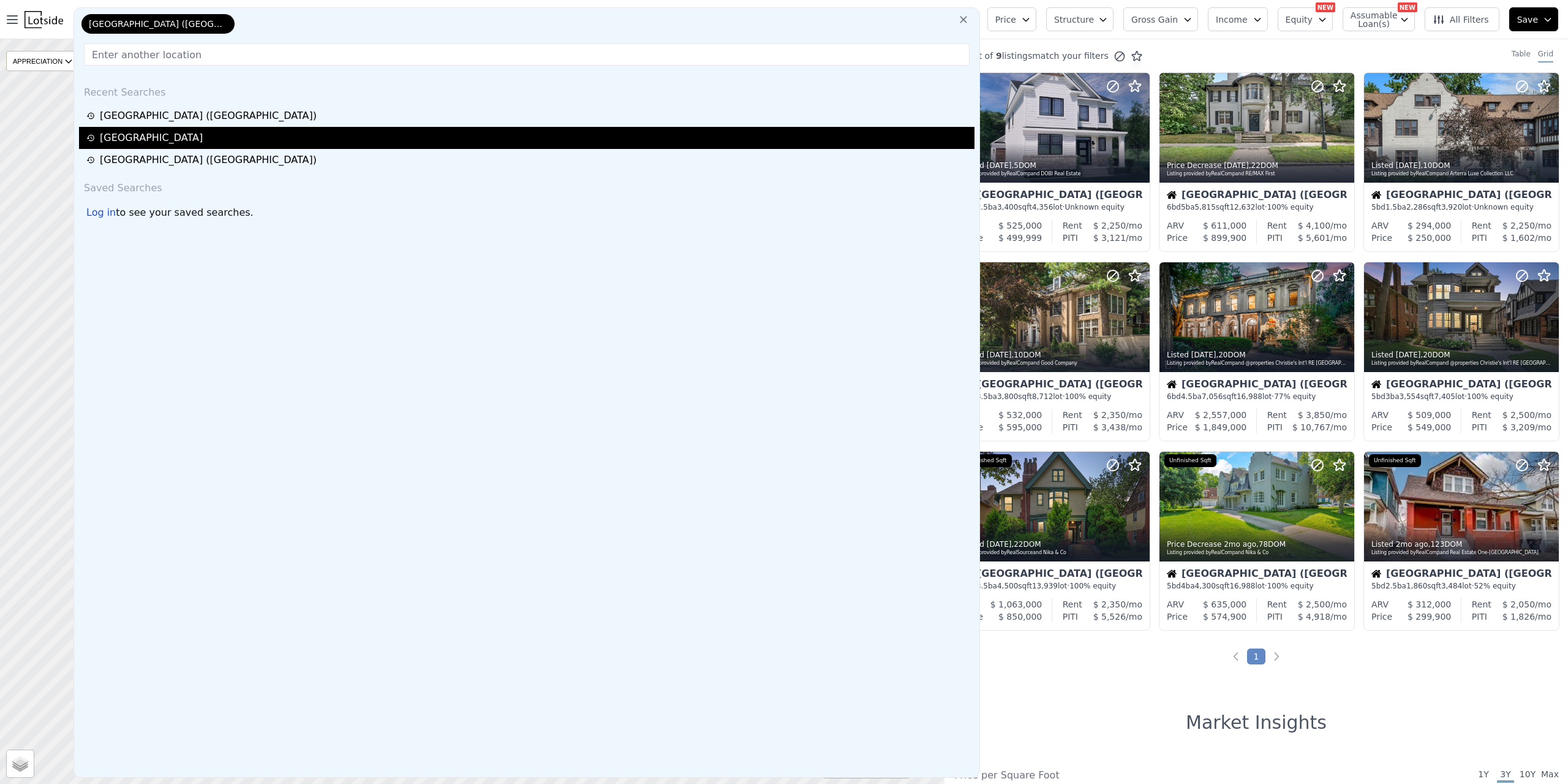
click at [157, 140] on div "[GEOGRAPHIC_DATA]" at bounding box center [528, 138] width 884 height 15
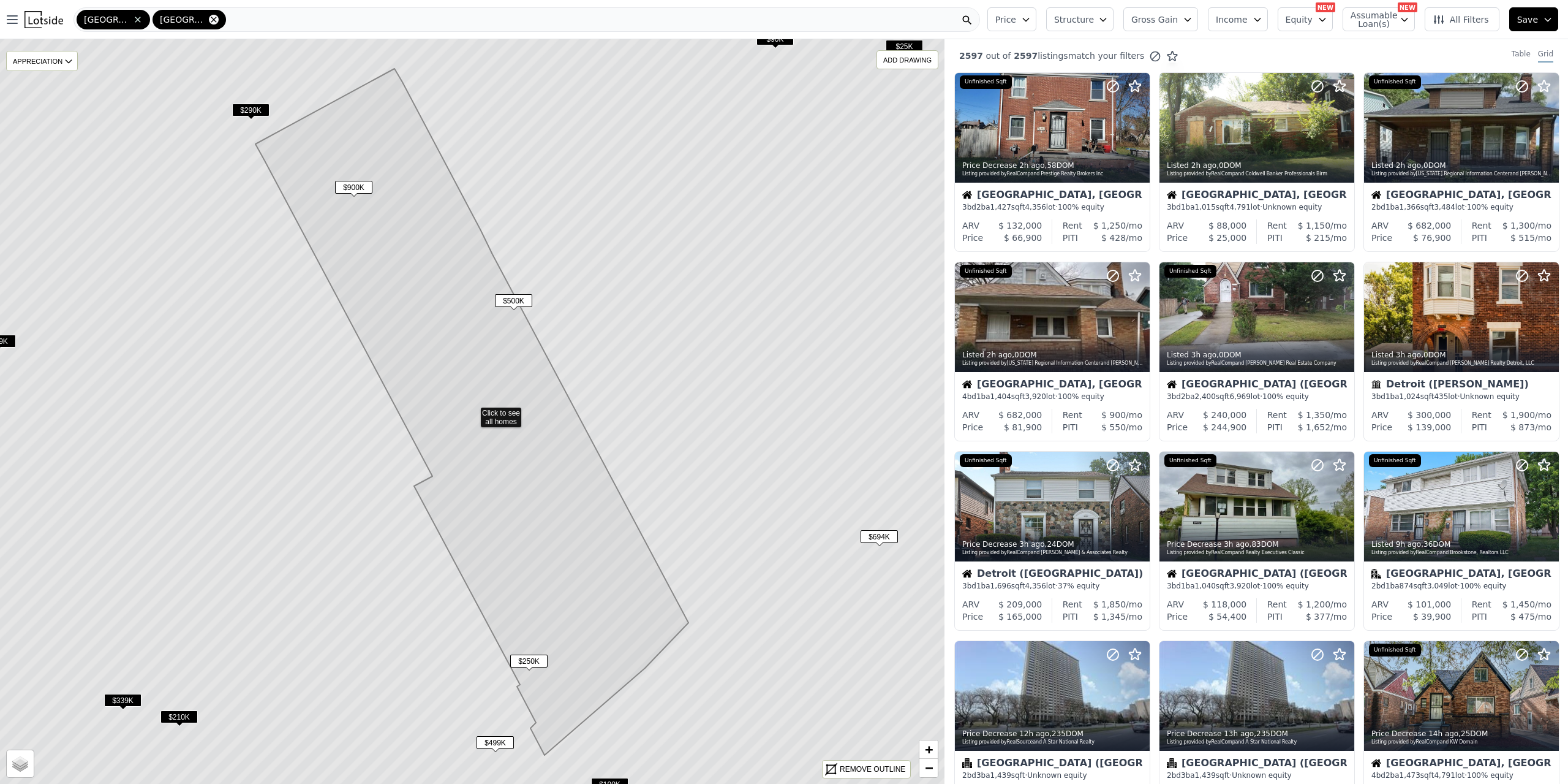
click at [211, 18] on icon at bounding box center [214, 20] width 6 height 6
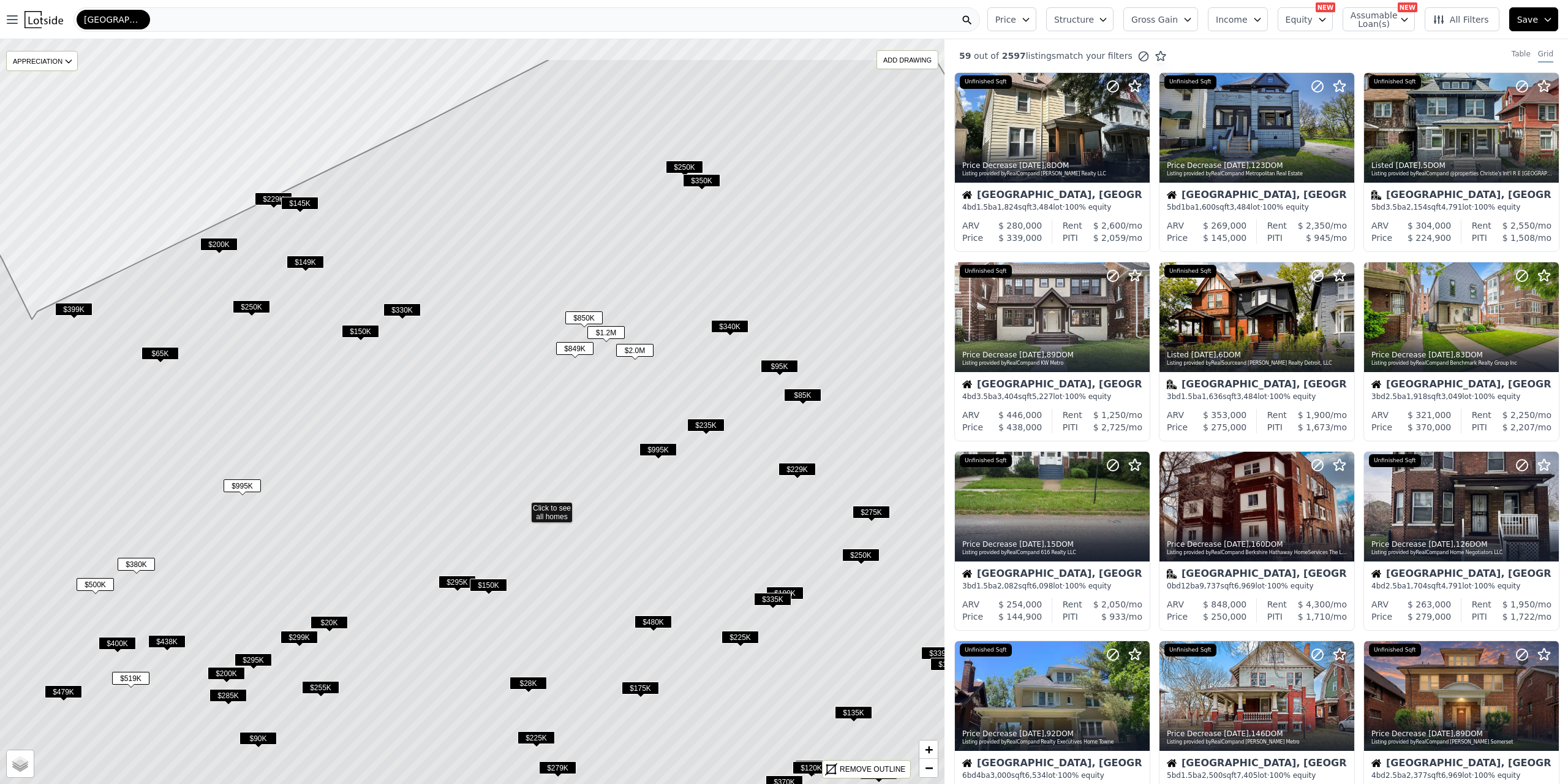
drag, startPoint x: 486, startPoint y: 346, endPoint x: 537, endPoint y: 441, distance: 107.8
click at [537, 441] on icon at bounding box center [523, 506] width 1136 height 896
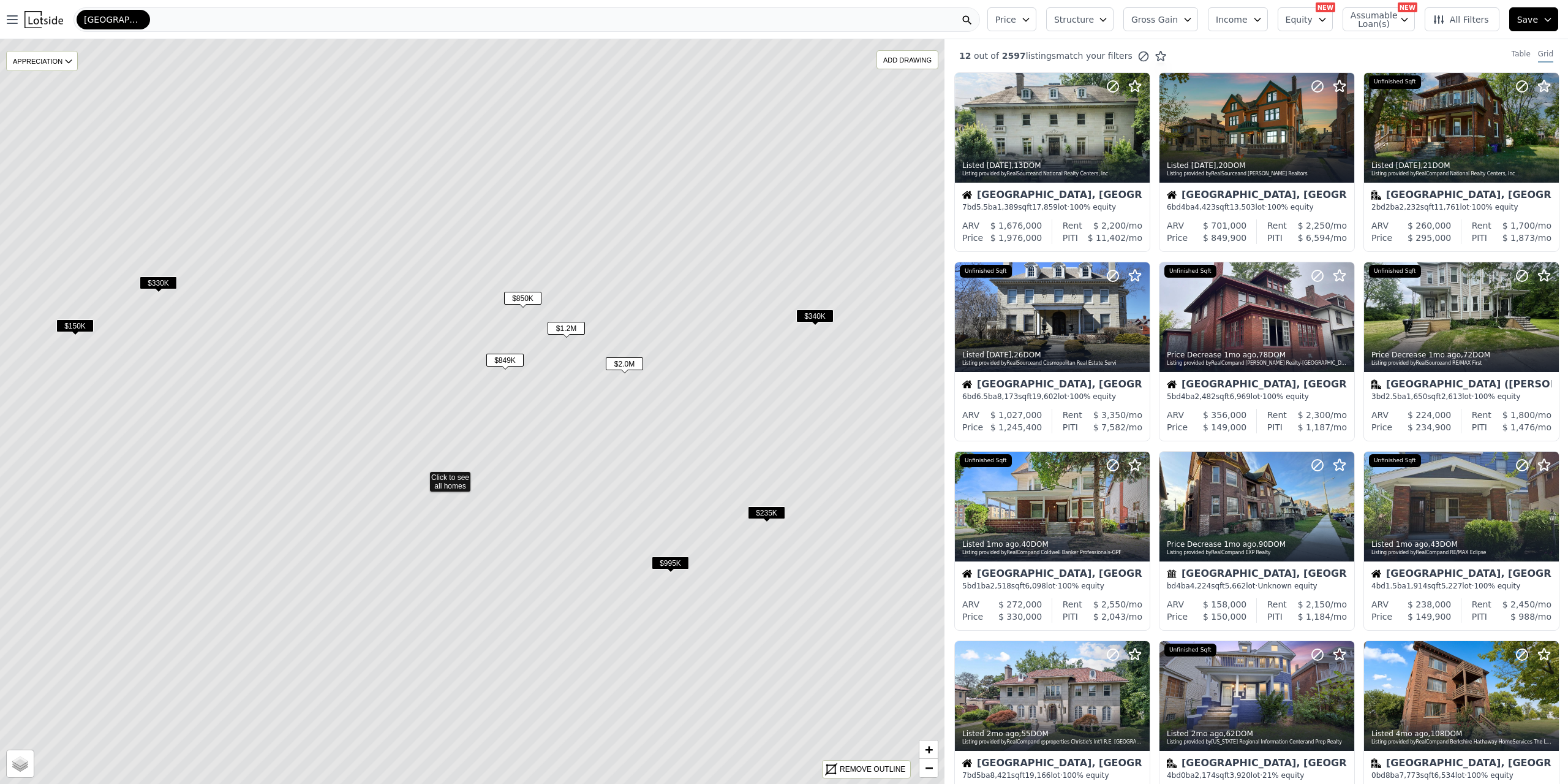
drag, startPoint x: 766, startPoint y: 342, endPoint x: 700, endPoint y: 429, distance: 109.2
click at [700, 429] on icon at bounding box center [422, 475] width 1136 height 896
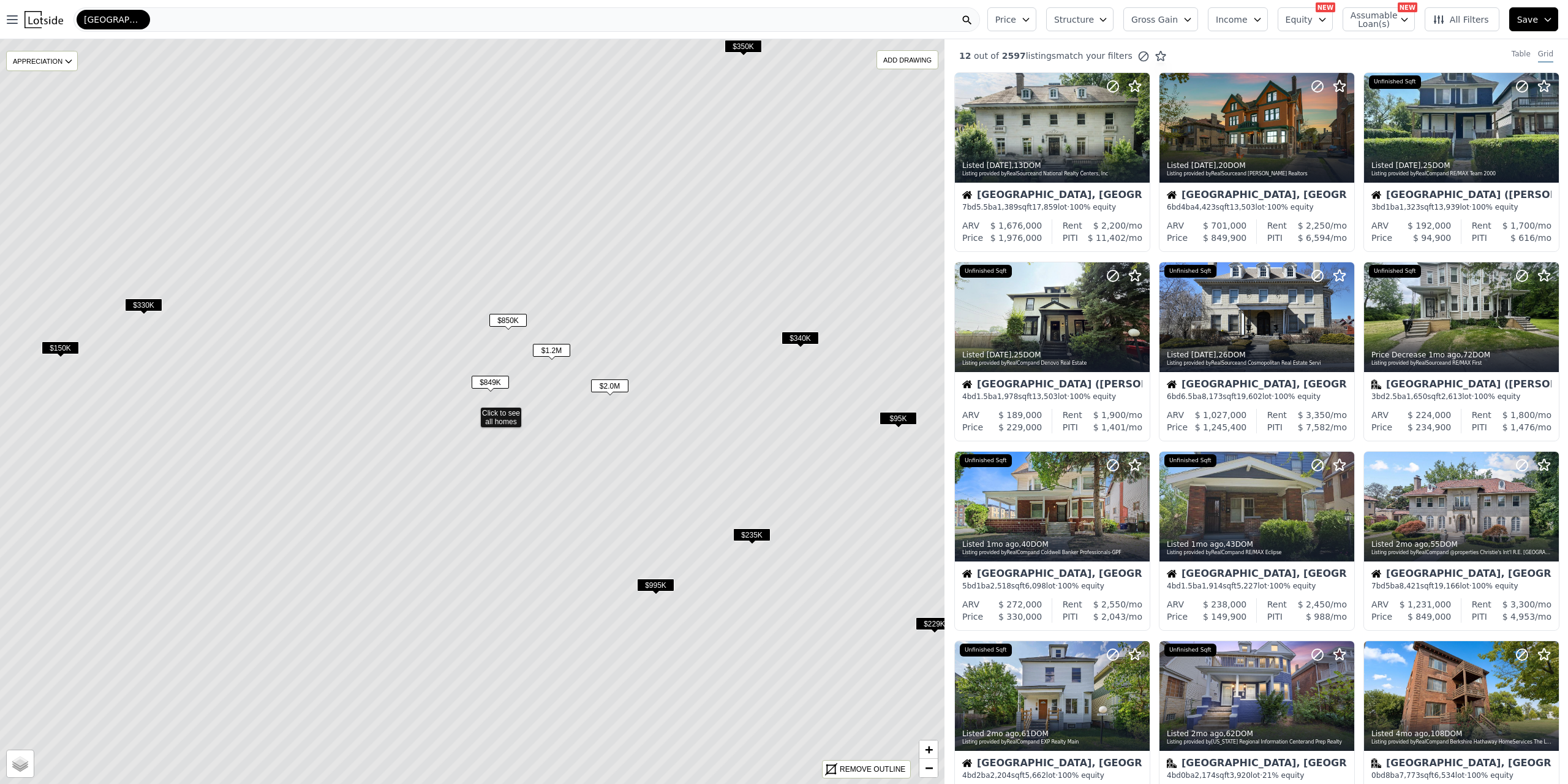
click at [808, 337] on span "$340K" at bounding box center [800, 338] width 37 height 13
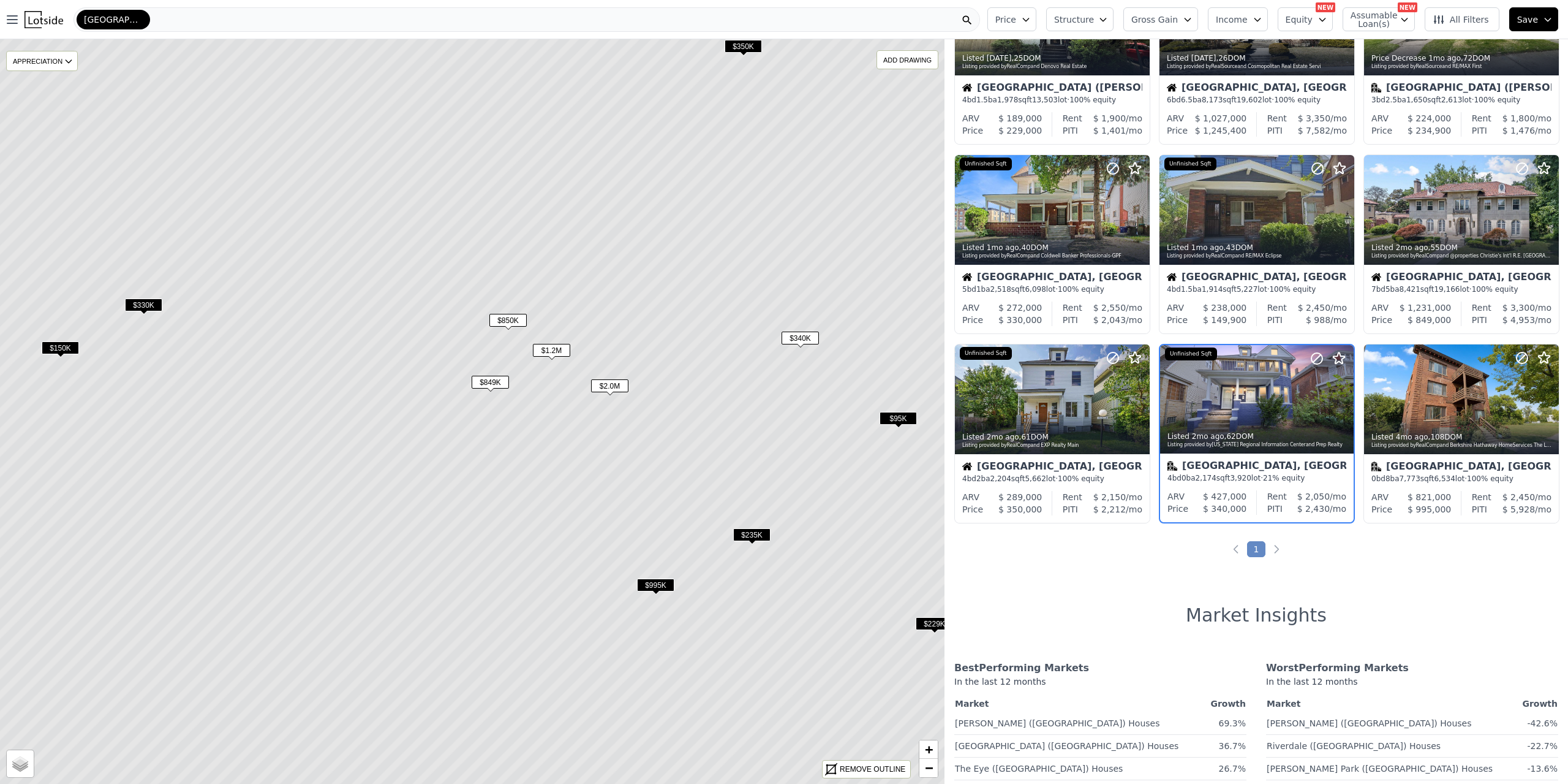
scroll to position [299, 0]
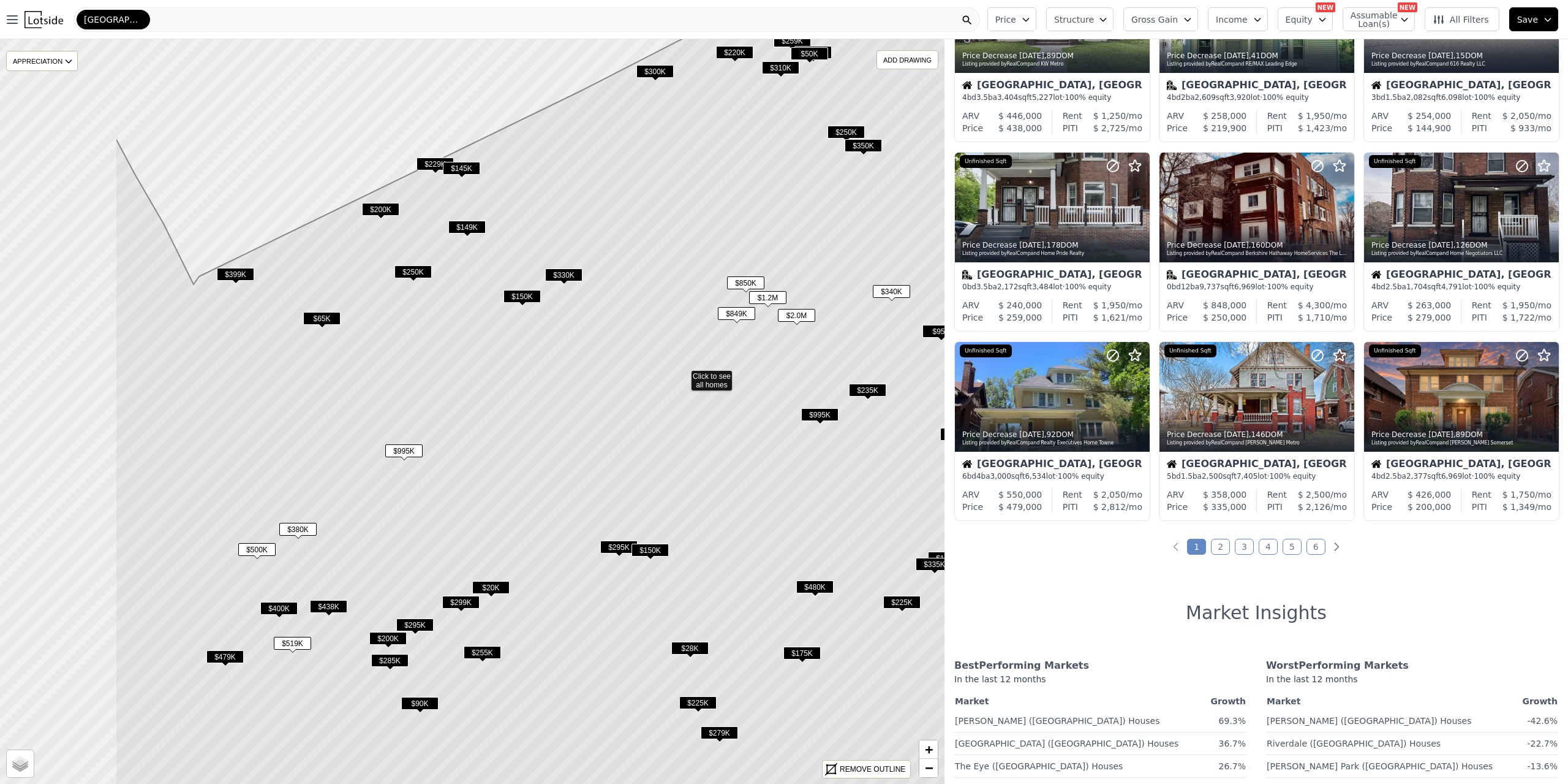
click at [655, 369] on icon at bounding box center [683, 375] width 1136 height 896
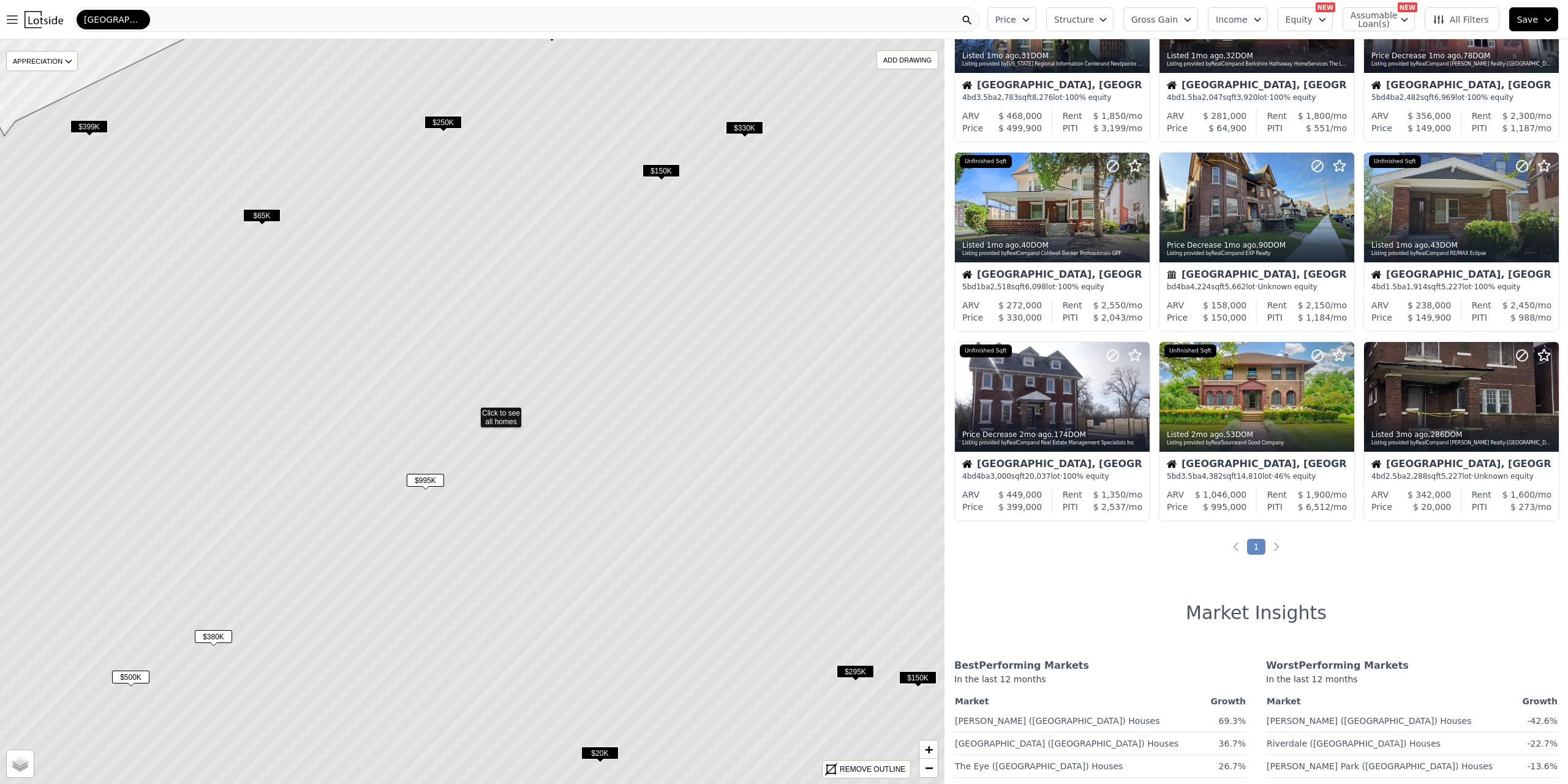
click at [491, 416] on icon at bounding box center [472, 411] width 1136 height 896
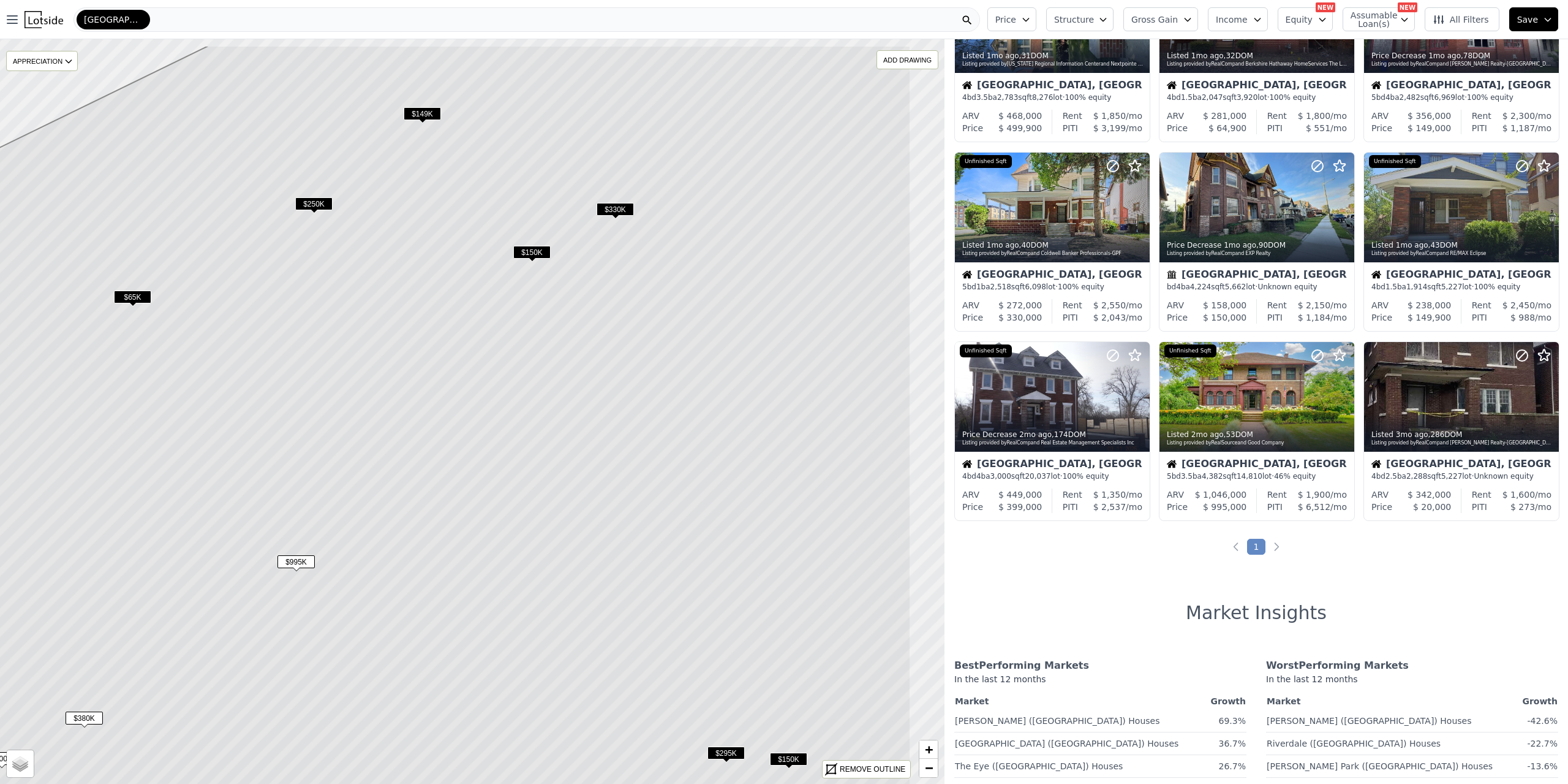
drag, startPoint x: 744, startPoint y: 394, endPoint x: 607, endPoint y: 486, distance: 165.0
click at [604, 489] on icon at bounding box center [343, 493] width 1136 height 896
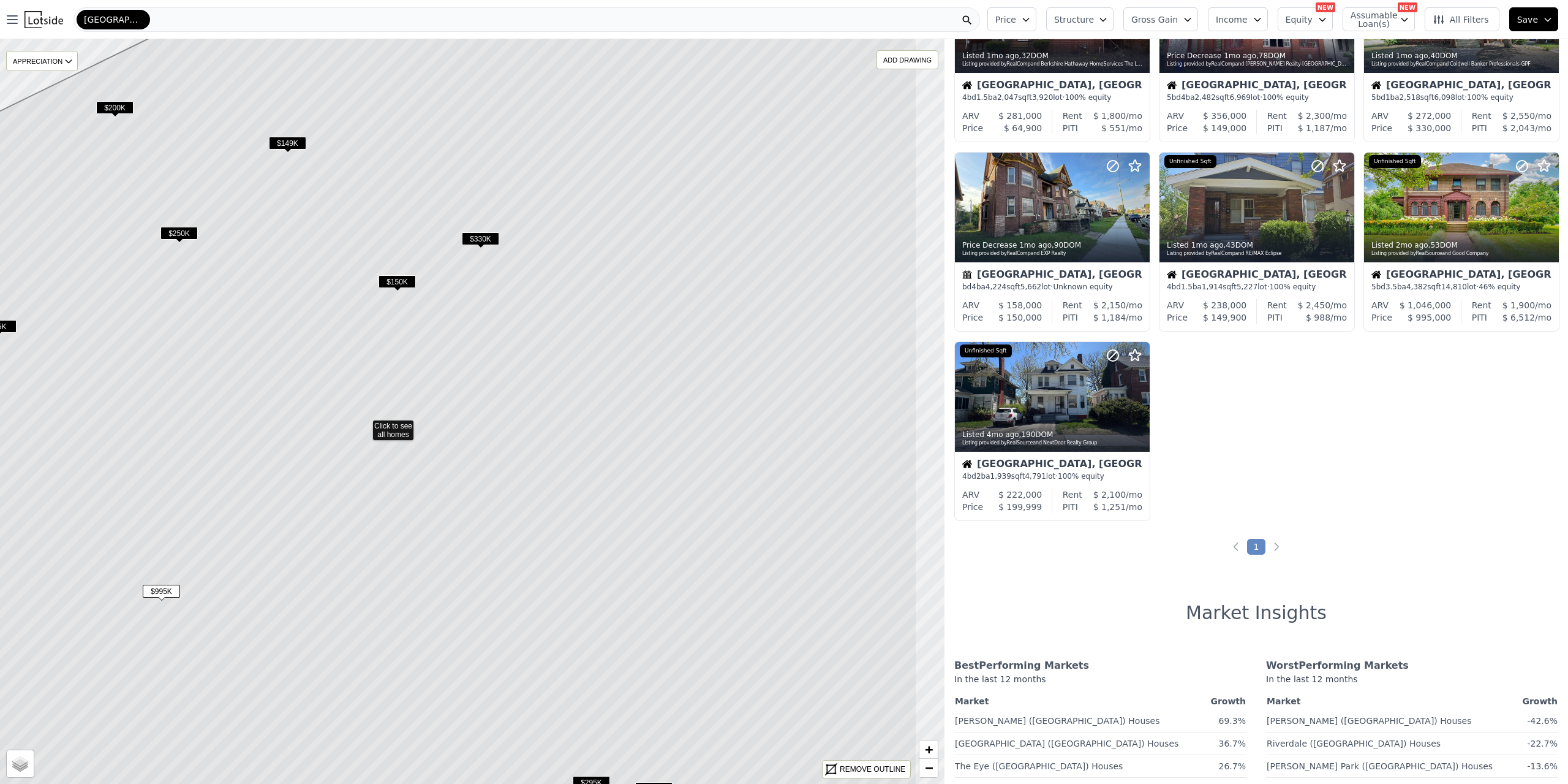
drag, startPoint x: 651, startPoint y: 396, endPoint x: 528, endPoint y: 412, distance: 124.0
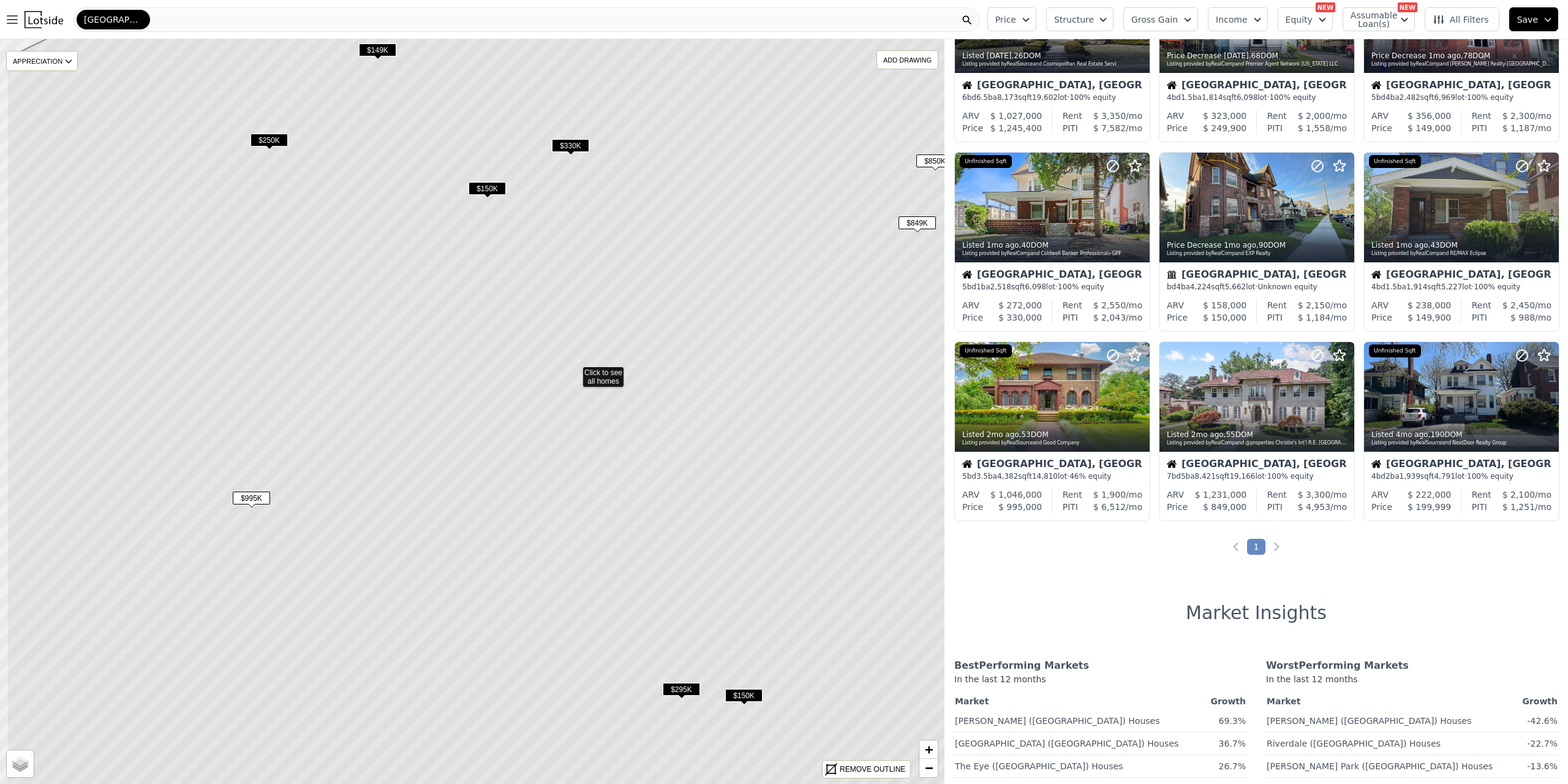
click at [527, 392] on icon at bounding box center [574, 371] width 1136 height 896
